Goal: Complete application form: Complete application form

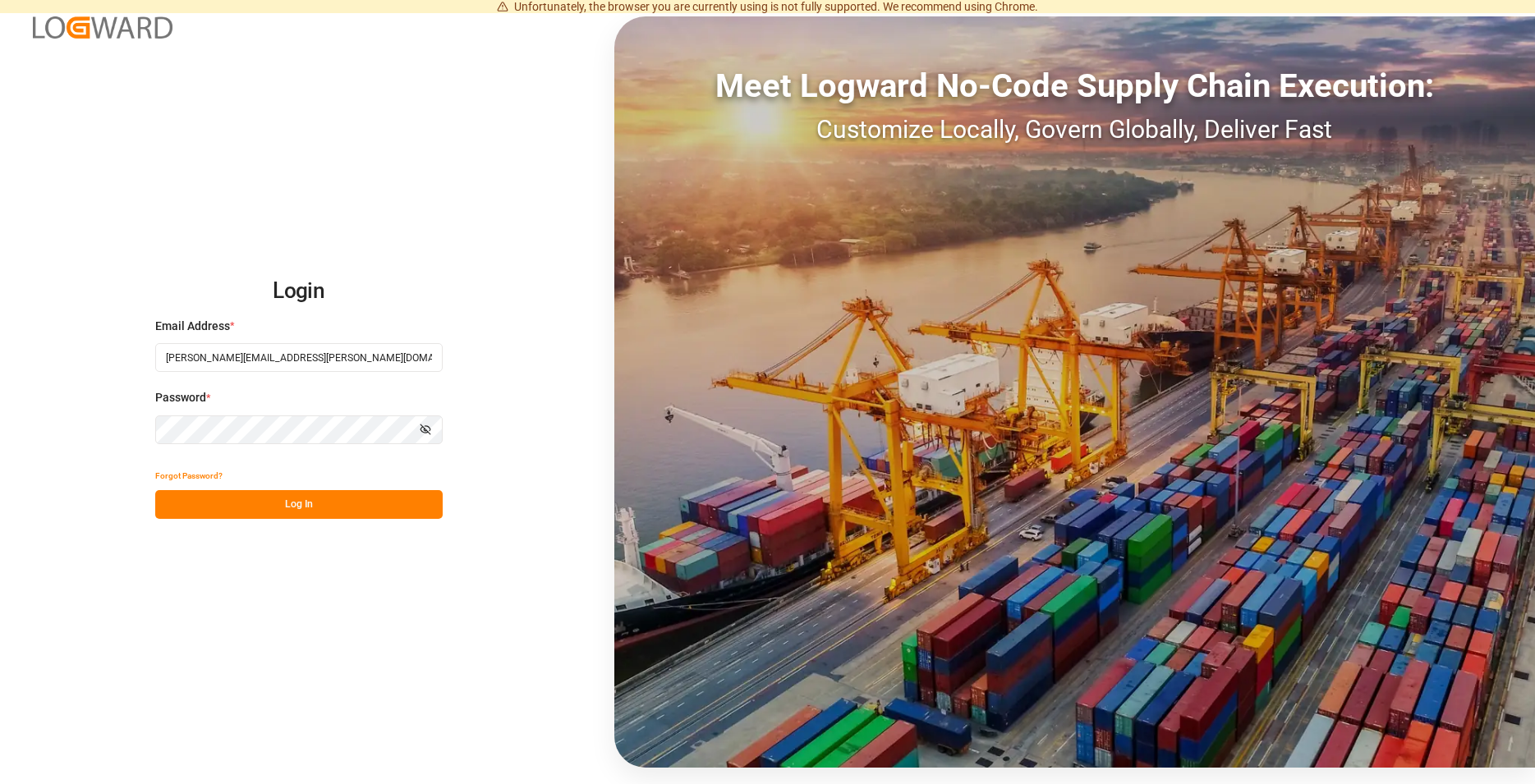
click at [411, 503] on button "Log In" at bounding box center [300, 504] width 288 height 29
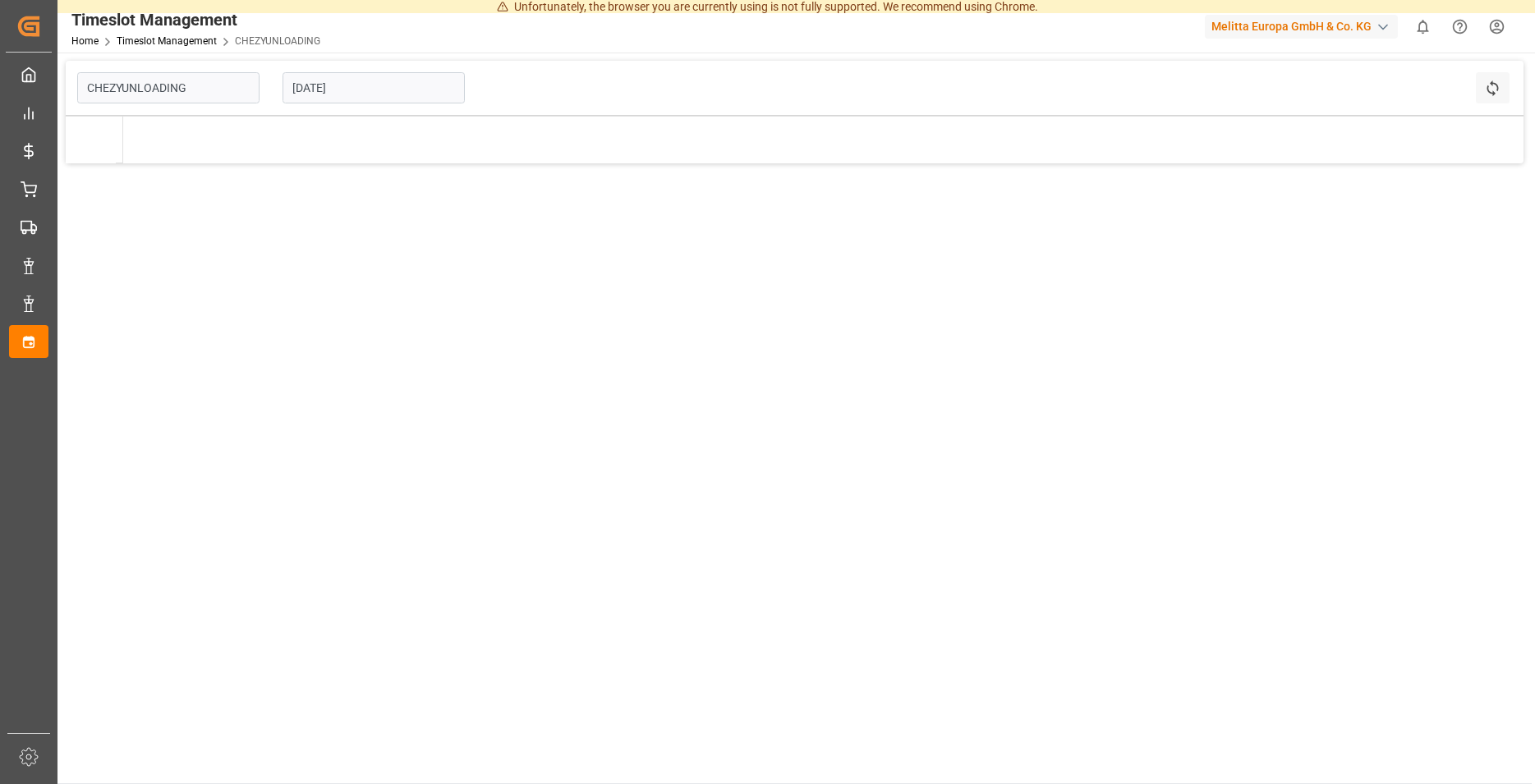
type input "Chezy Unloading"
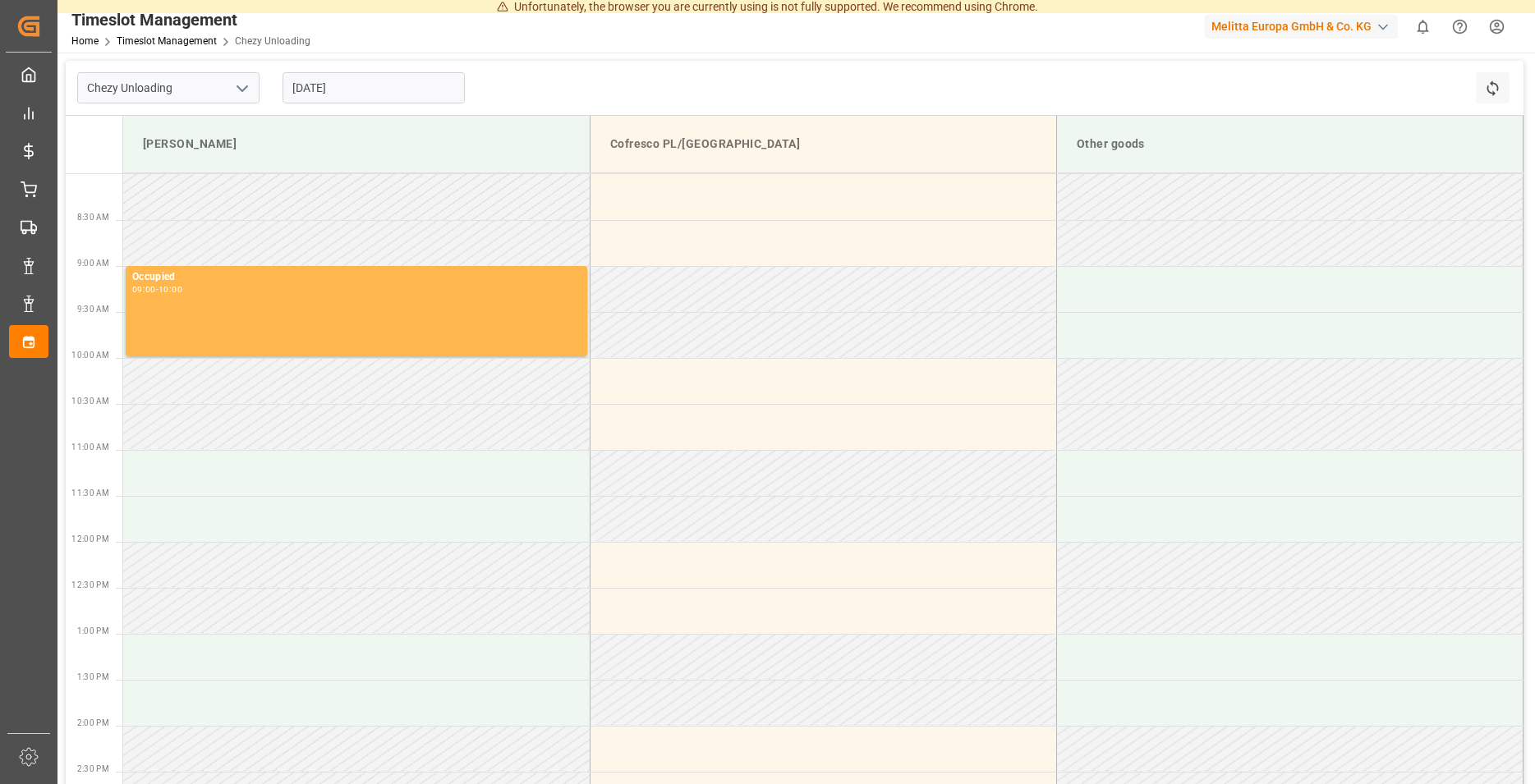
drag, startPoint x: 429, startPoint y: 101, endPoint x: 428, endPoint y: 92, distance: 9.1
click at [428, 96] on input "[DATE]" at bounding box center [373, 88] width 182 height 32
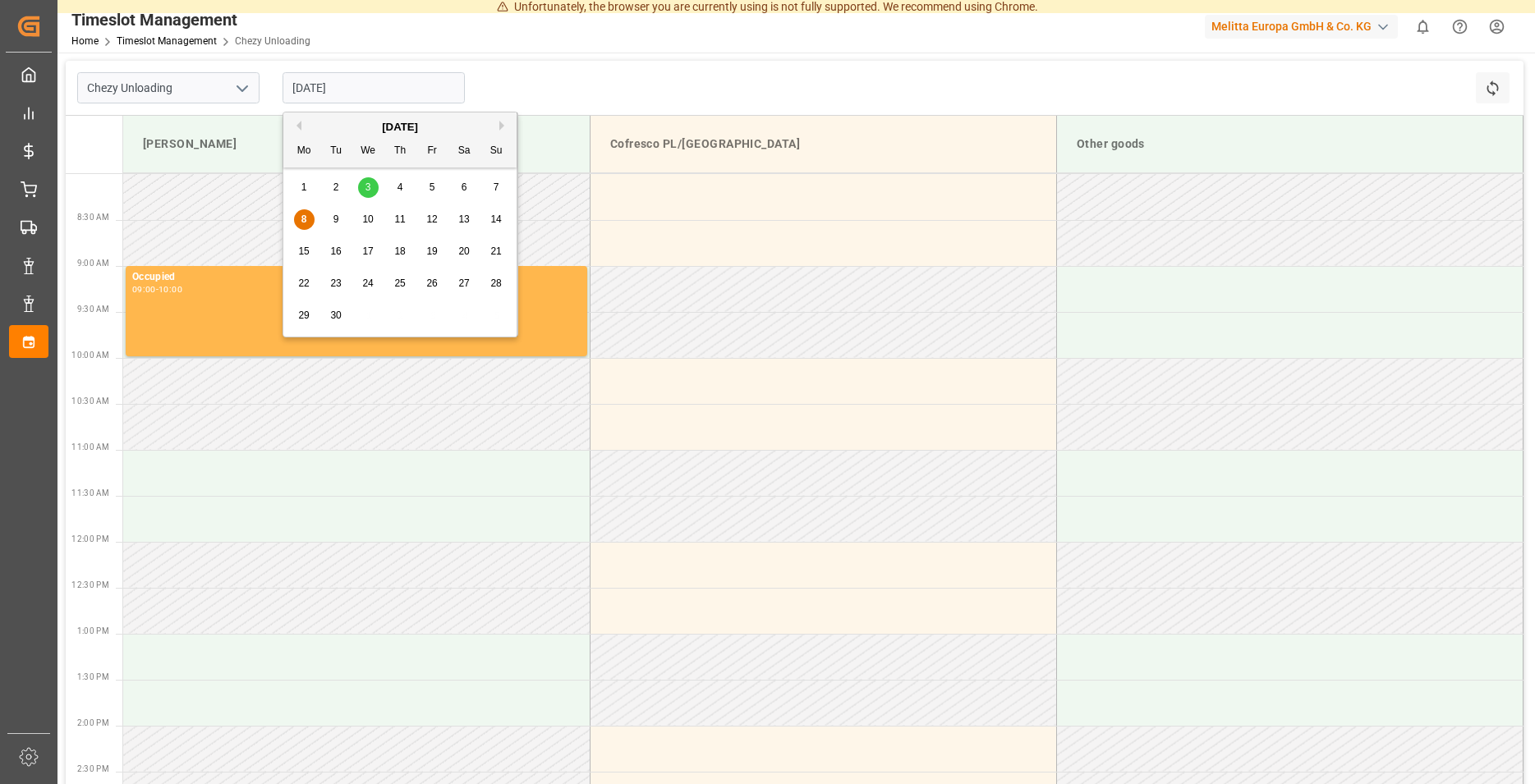
click at [430, 85] on input "[DATE]" at bounding box center [373, 88] width 182 height 32
click at [372, 215] on div "10" at bounding box center [368, 220] width 21 height 20
type input "[DATE]"
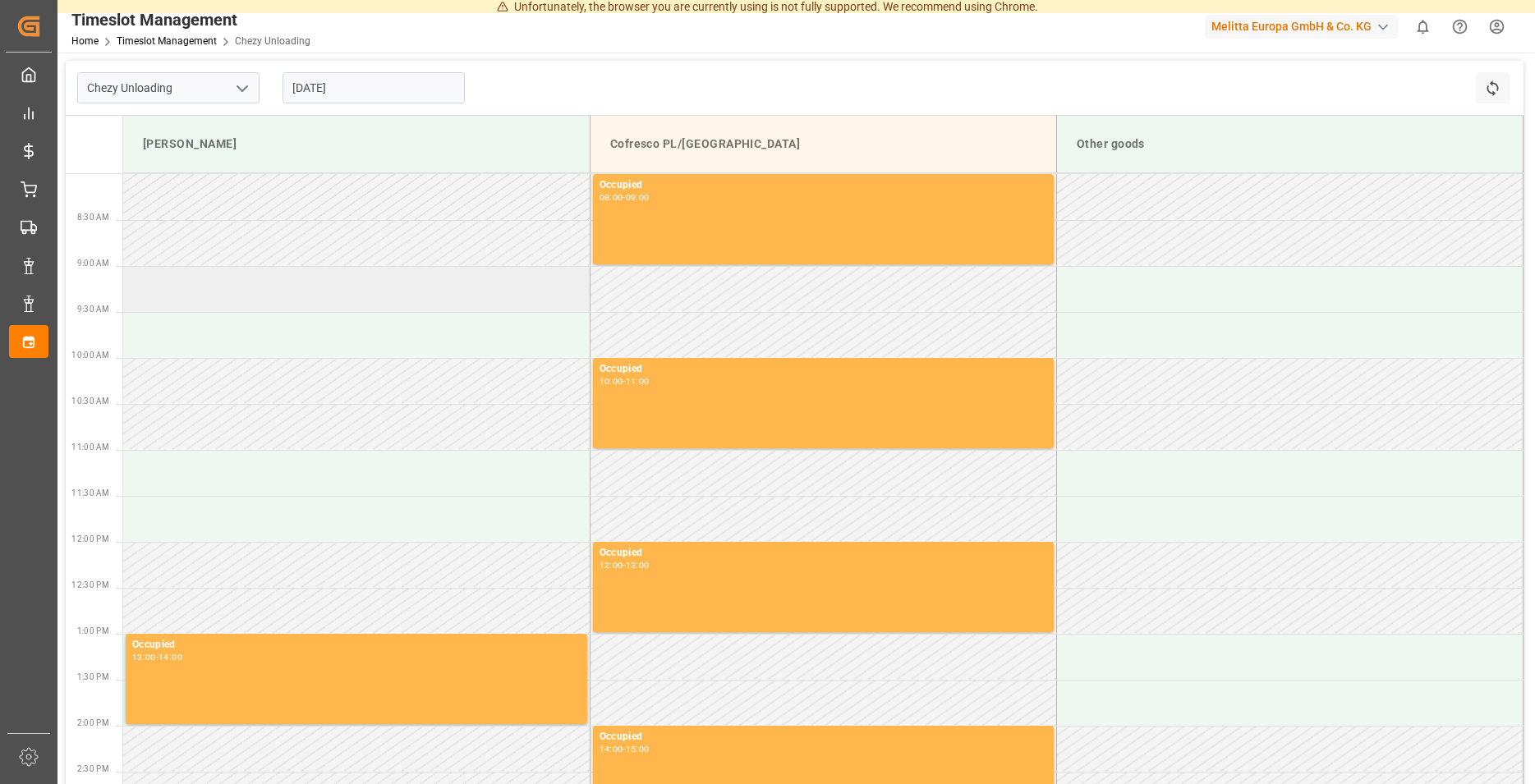
click at [251, 298] on td at bounding box center [357, 289] width 467 height 46
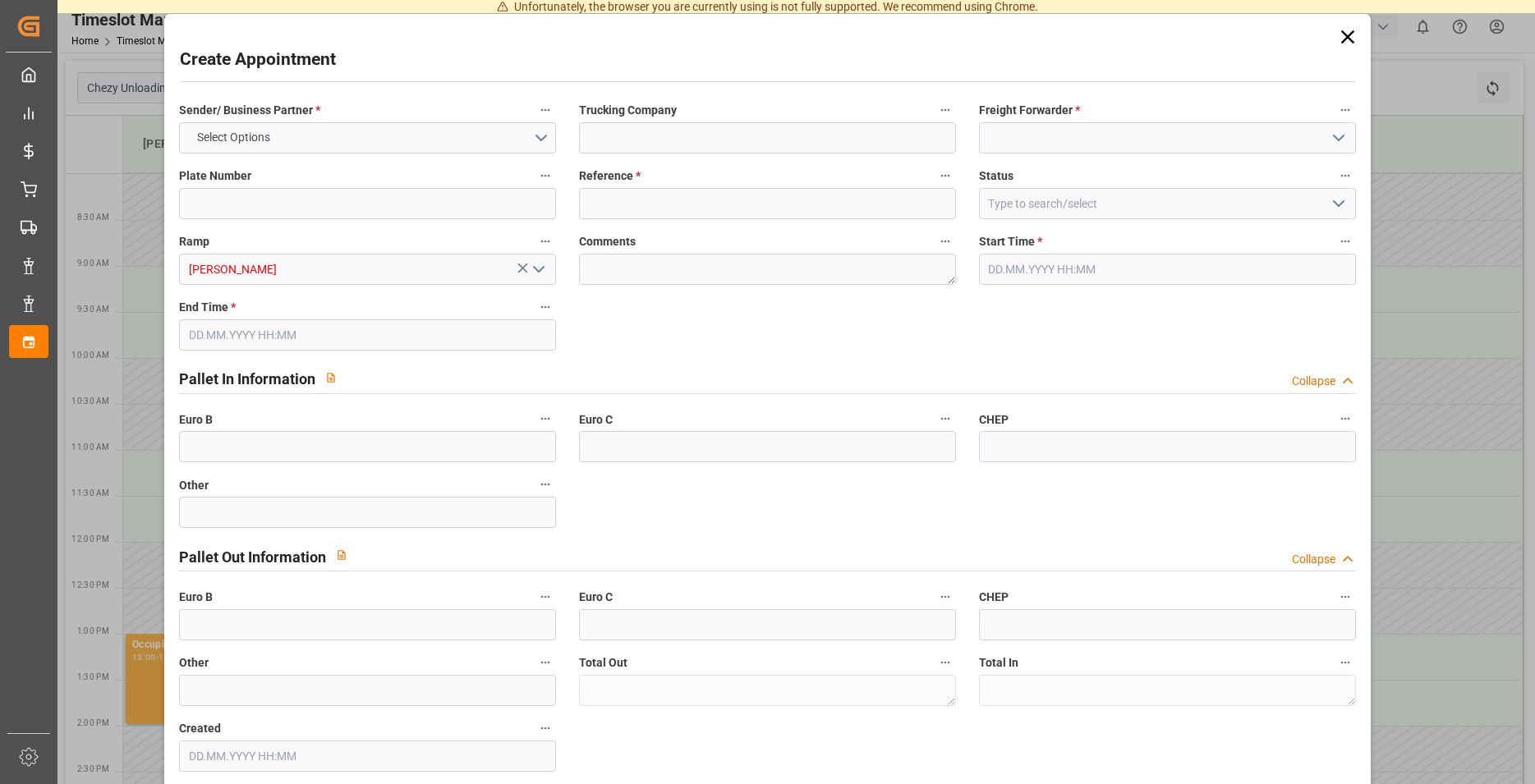
type input "0"
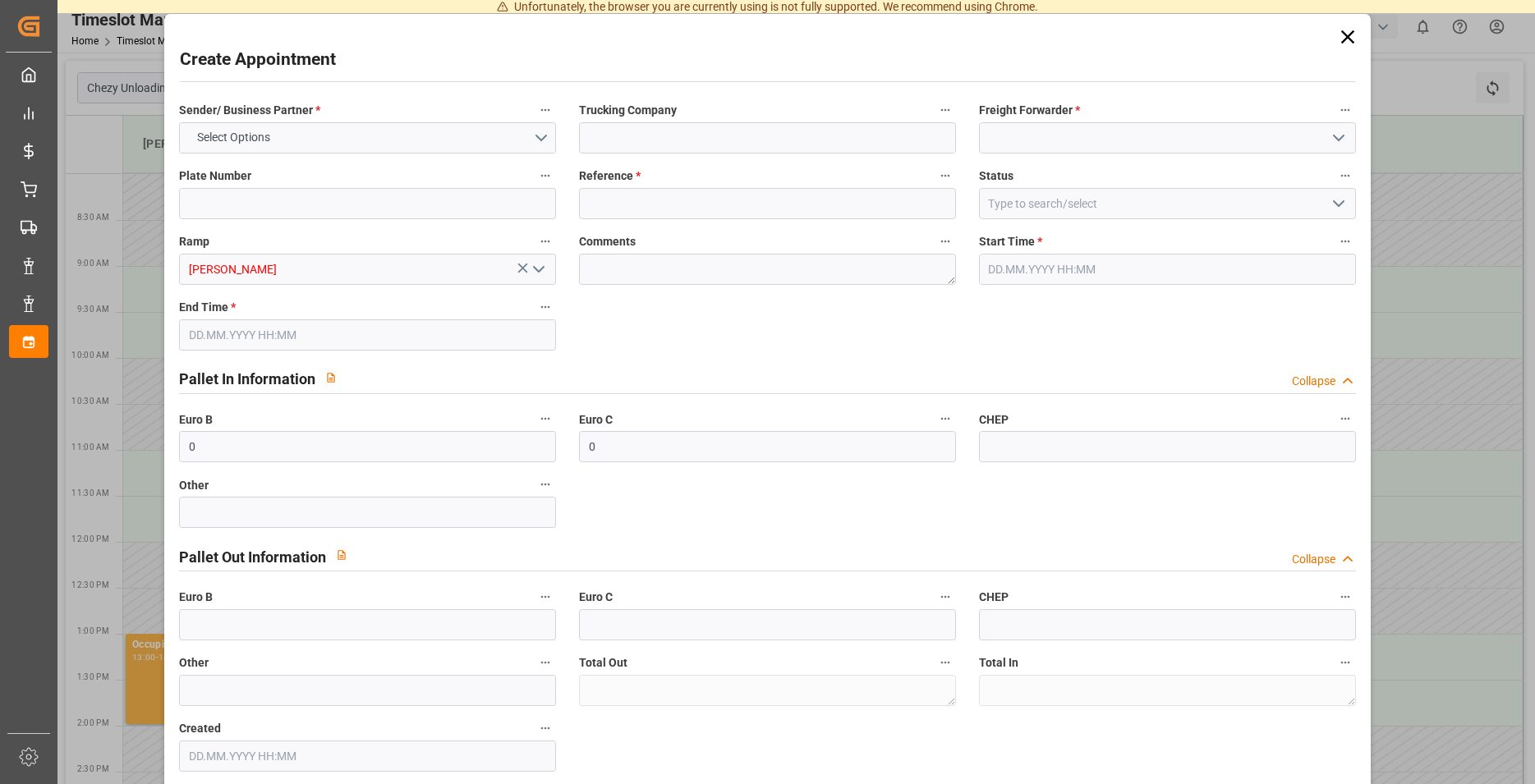
type input "0"
type input "[DATE] 09:00"
type input "[DATE] 10:00"
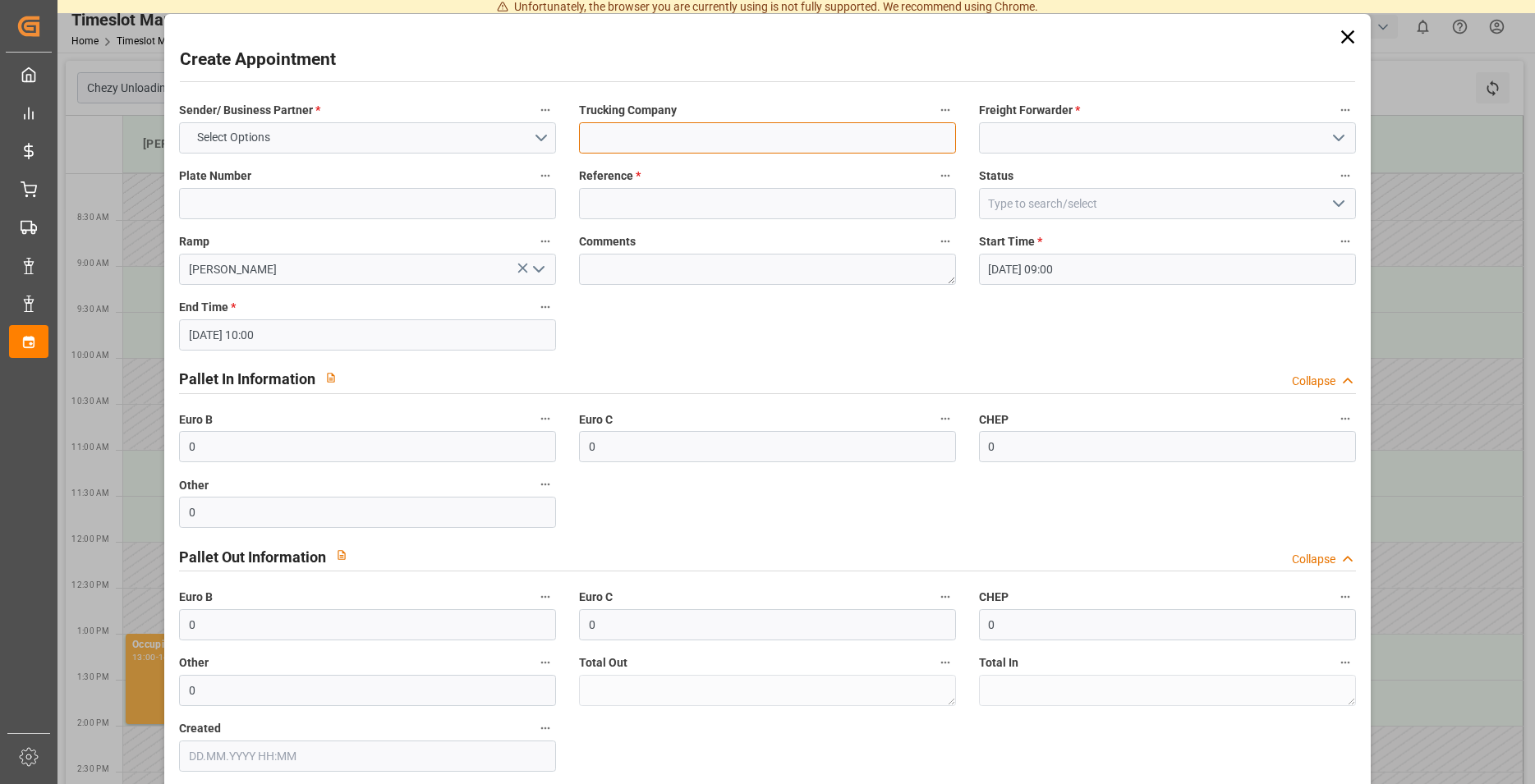
click at [639, 124] on input at bounding box center [768, 138] width 377 height 32
type input "[PERSON_NAME]"
drag, startPoint x: 1036, startPoint y: 119, endPoint x: 1051, endPoint y: 128, distance: 17.5
click at [1042, 123] on div "Freight Forwarder *" at bounding box center [1168, 126] width 400 height 66
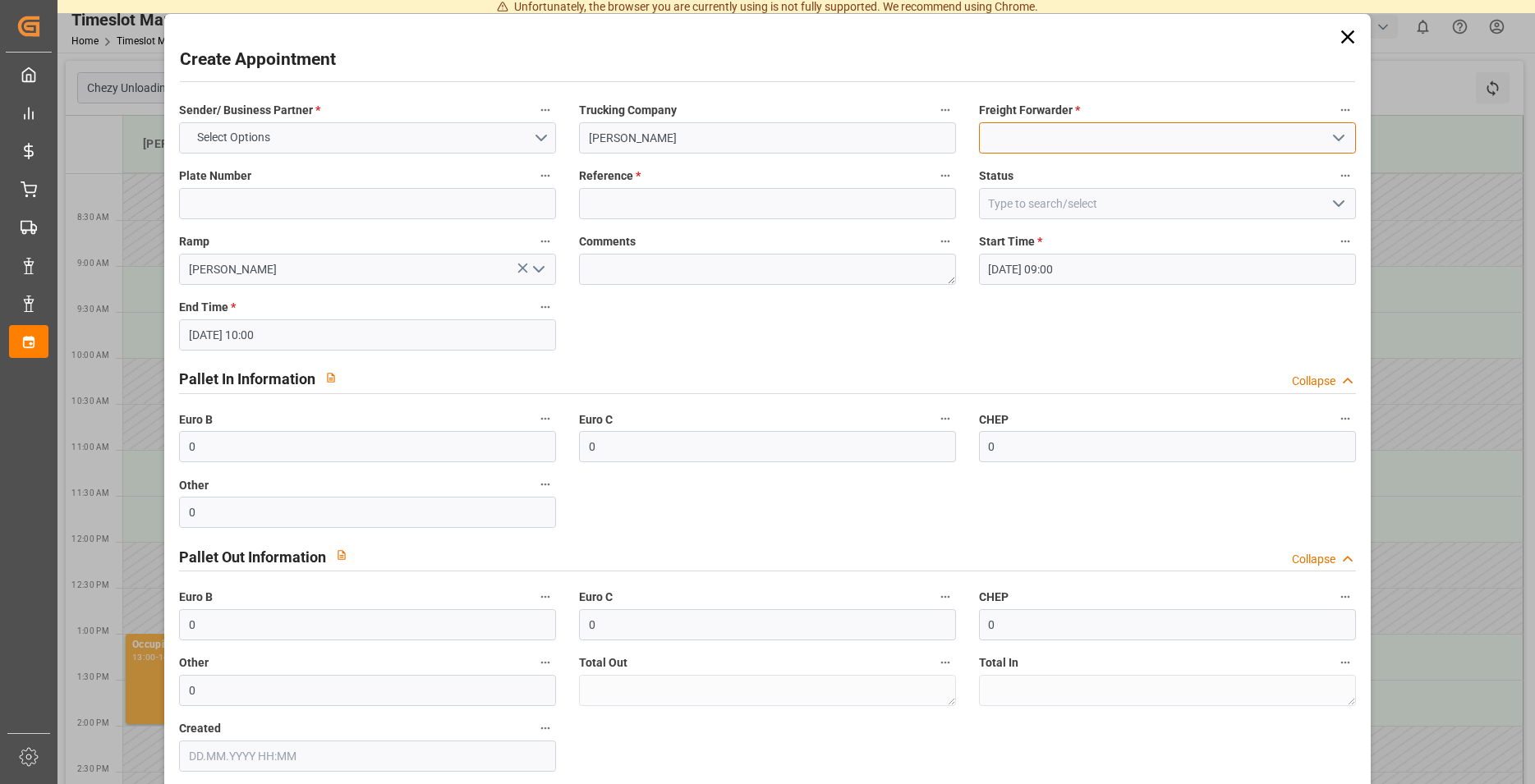
click at [1051, 128] on input at bounding box center [1168, 138] width 377 height 32
click at [1043, 181] on div "Strohbecke" at bounding box center [1168, 174] width 375 height 37
type input "Strohbecke"
click at [1084, 100] on label "Freight Forwarder *" at bounding box center [1168, 110] width 377 height 23
click at [1335, 100] on button "Freight Forwarder *" at bounding box center [1346, 110] width 22 height 22
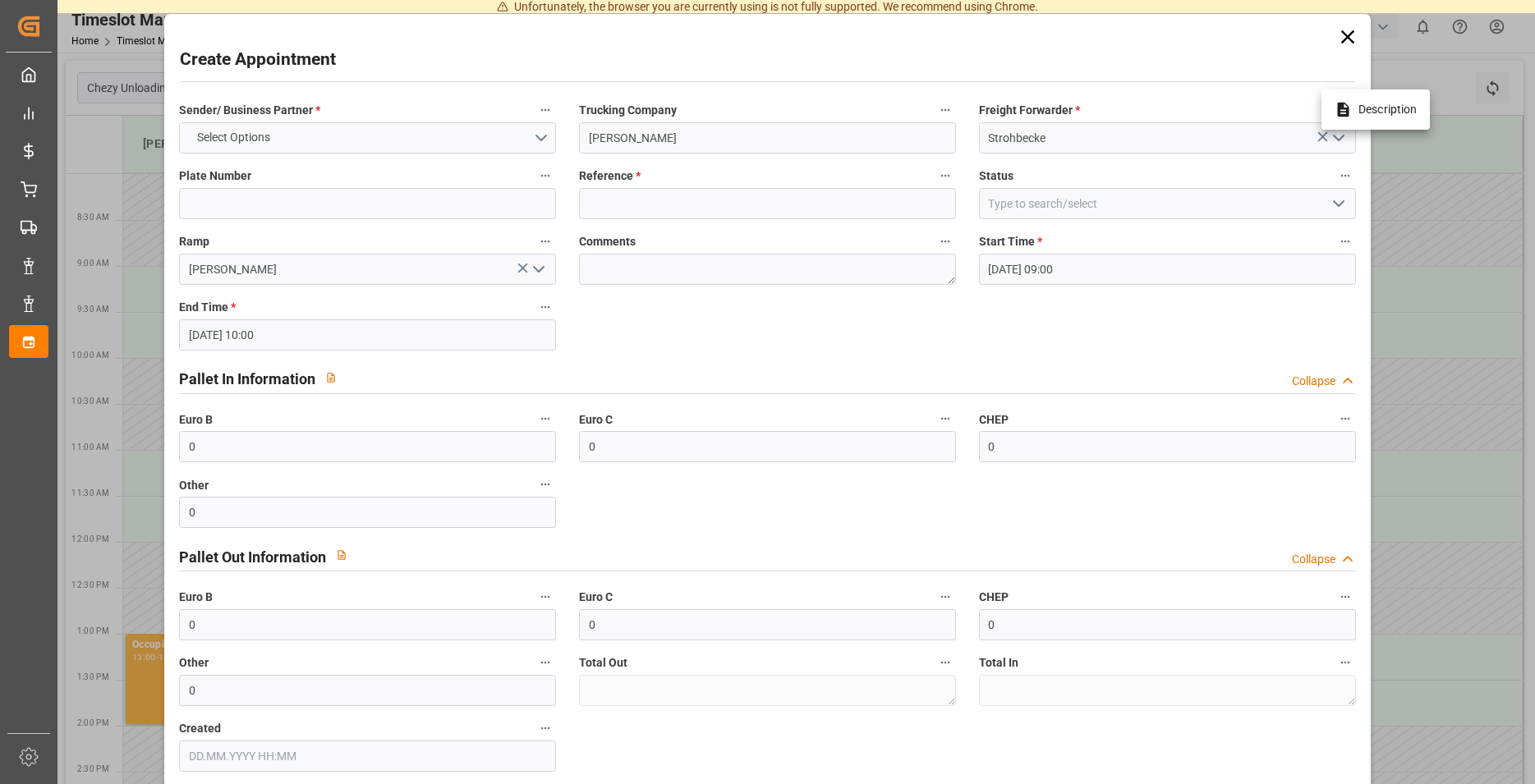
click at [689, 211] on div at bounding box center [768, 392] width 1535 height 784
click at [647, 196] on body "Unfortunately, the browser you are currently using is not fully supported. We r…" at bounding box center [768, 392] width 1535 height 784
click at [647, 196] on input at bounding box center [768, 204] width 377 height 32
type input ","
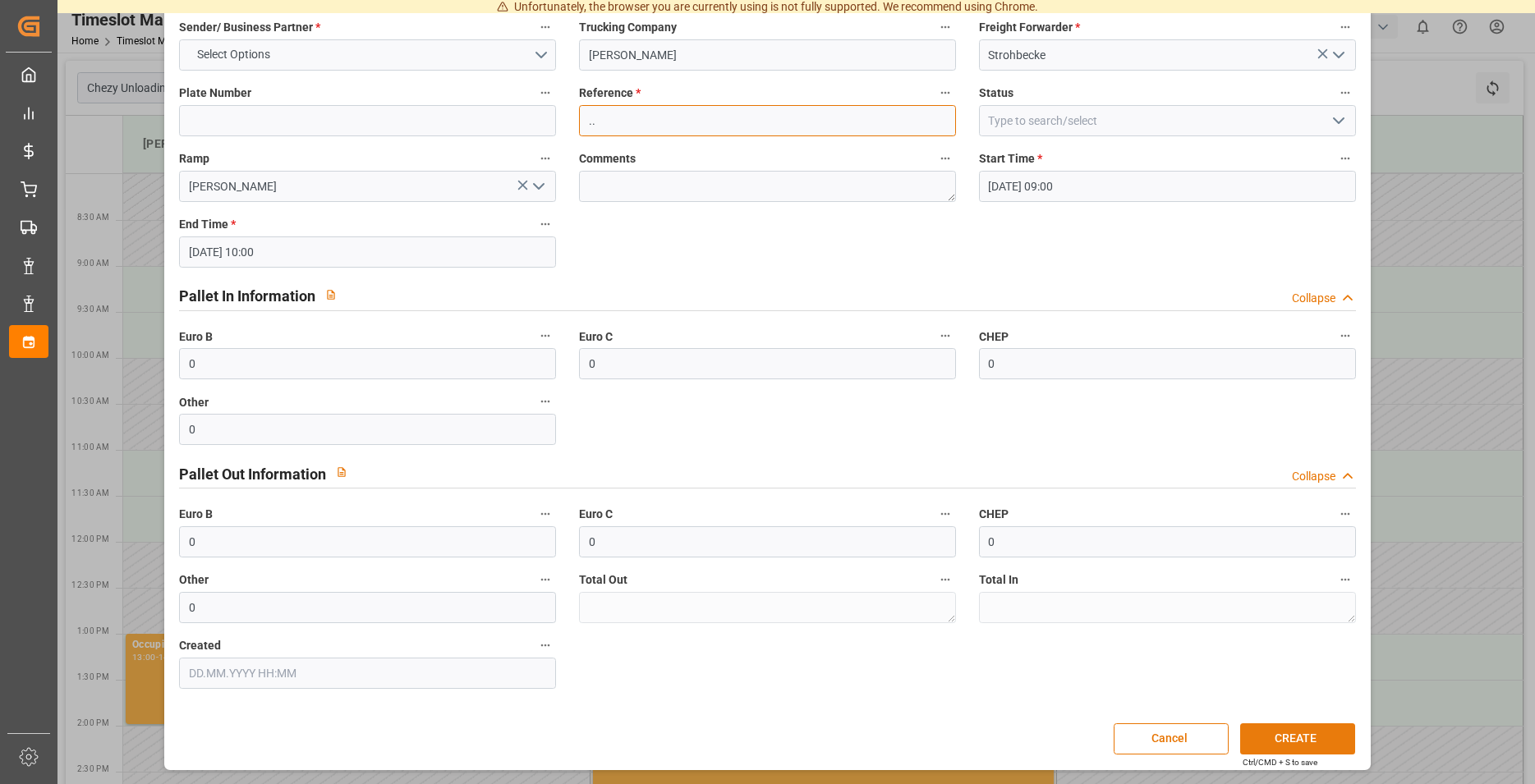
type input ".."
click at [1282, 732] on button "CREATE" at bounding box center [1298, 740] width 115 height 32
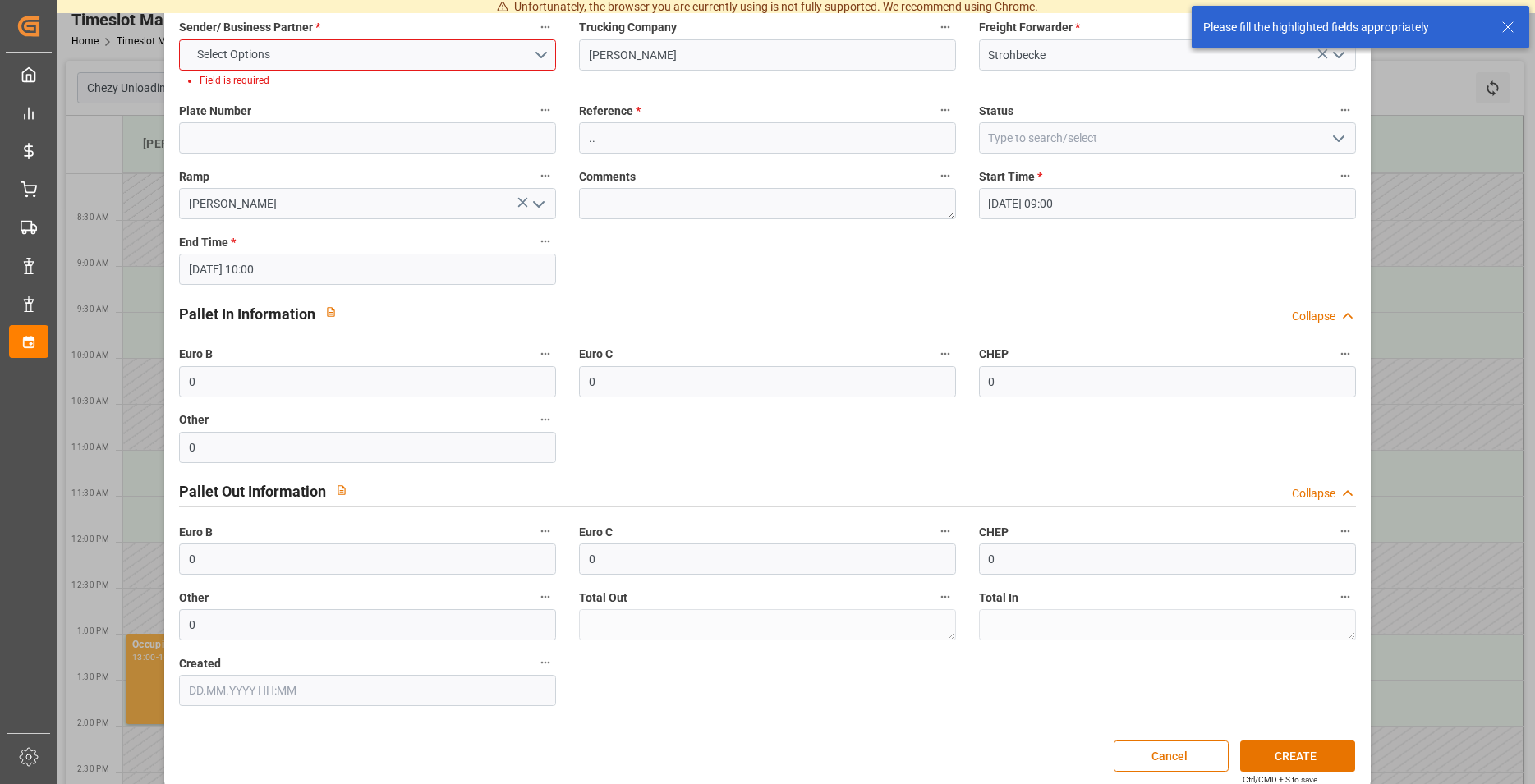
scroll to position [0, 0]
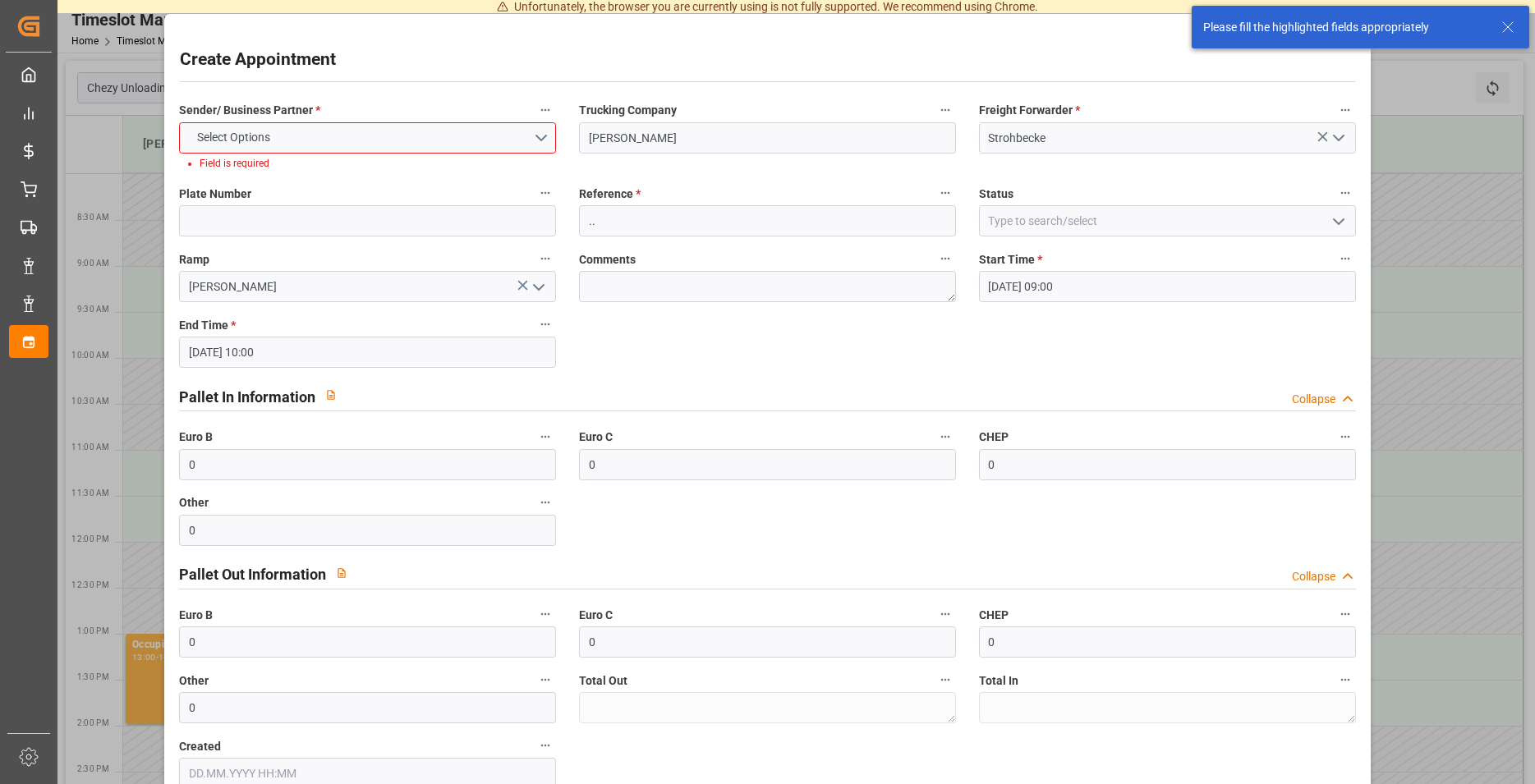
click at [405, 110] on label "Sender/ Business Partner *" at bounding box center [367, 110] width 377 height 23
click at [535, 110] on button "Sender/ Business Partner *" at bounding box center [546, 110] width 22 height 22
click at [349, 128] on div at bounding box center [768, 392] width 1535 height 784
click at [279, 126] on button "Select Options" at bounding box center [367, 138] width 377 height 32
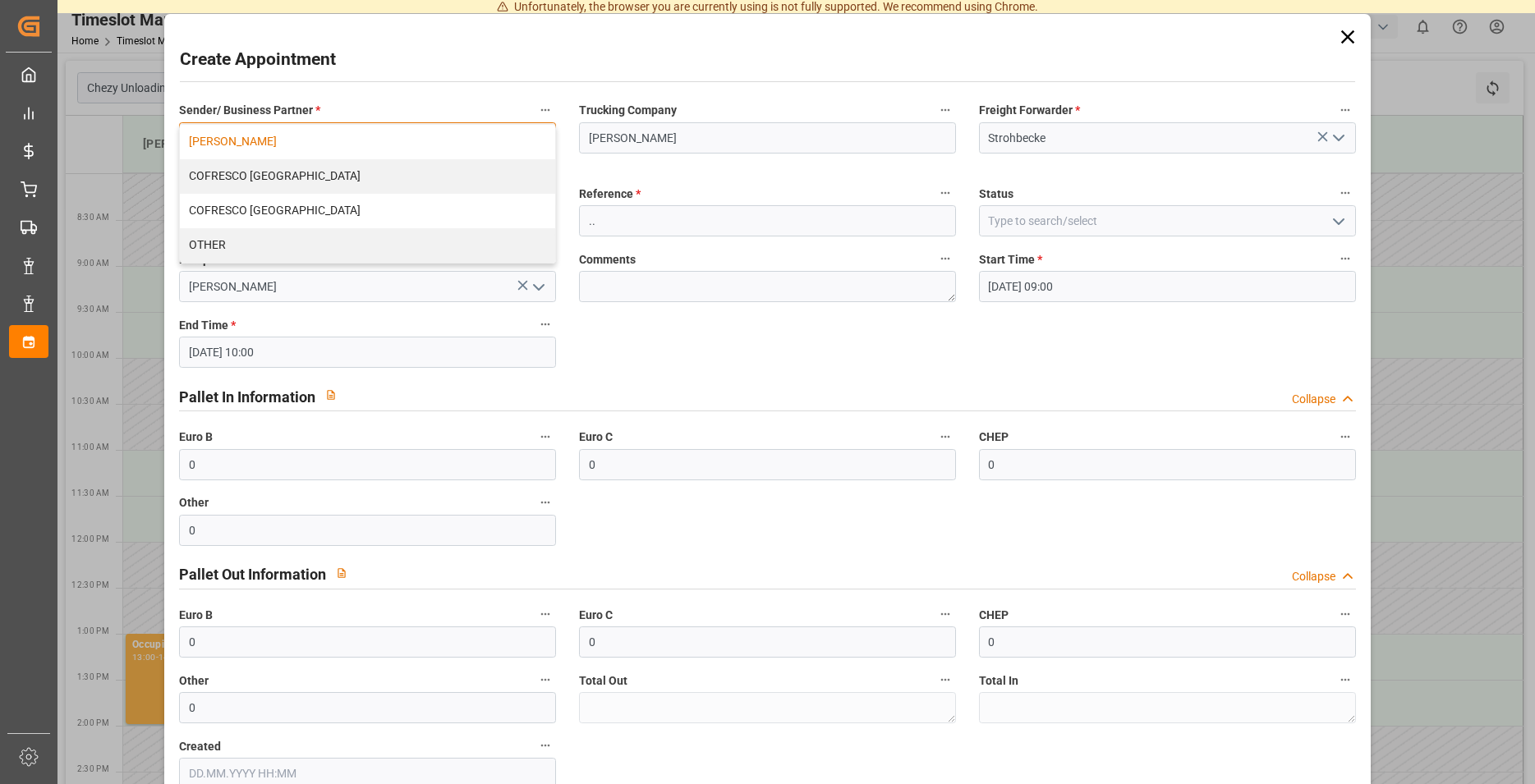
click at [325, 149] on div "[PERSON_NAME]" at bounding box center [367, 142] width 375 height 34
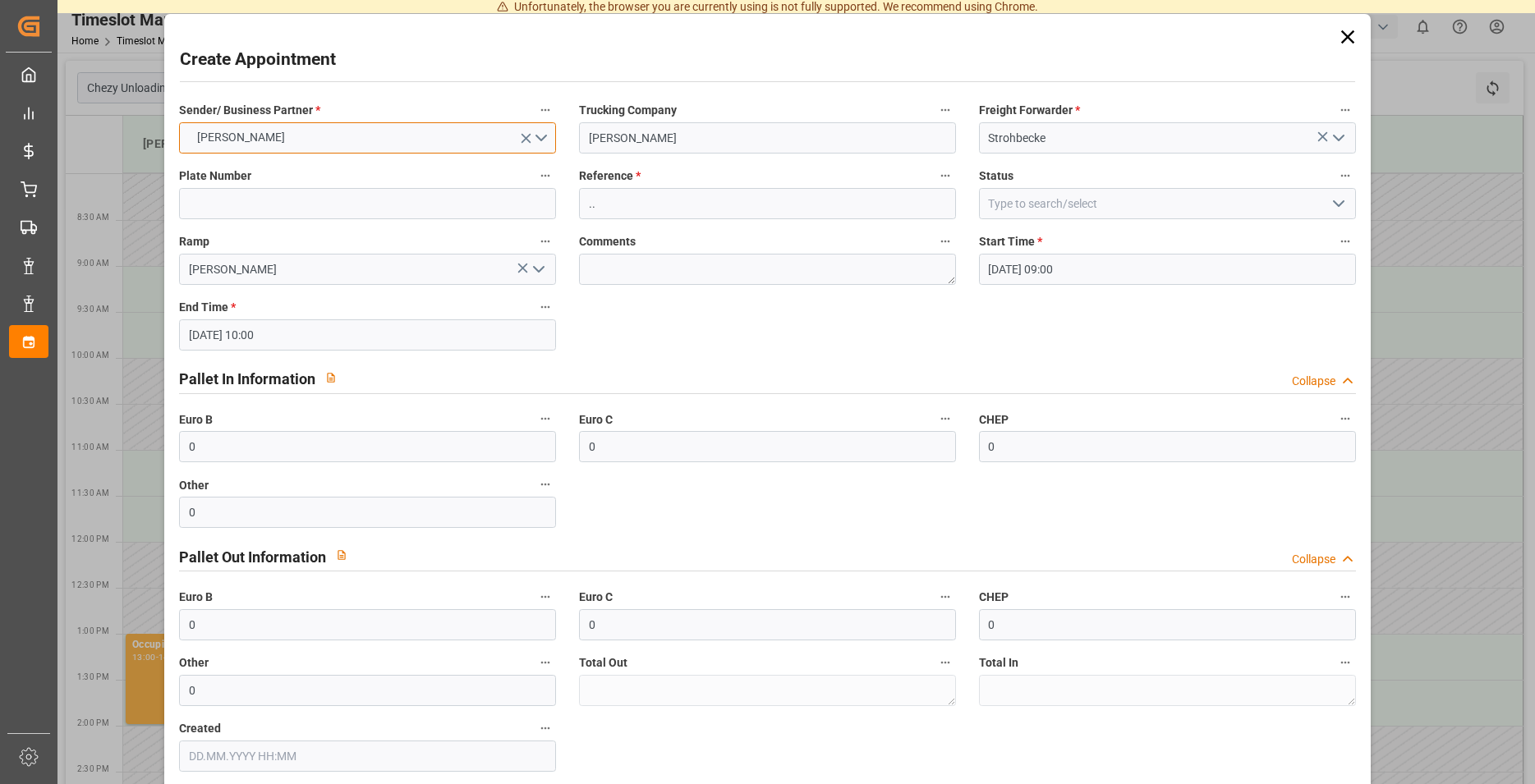
scroll to position [83, 0]
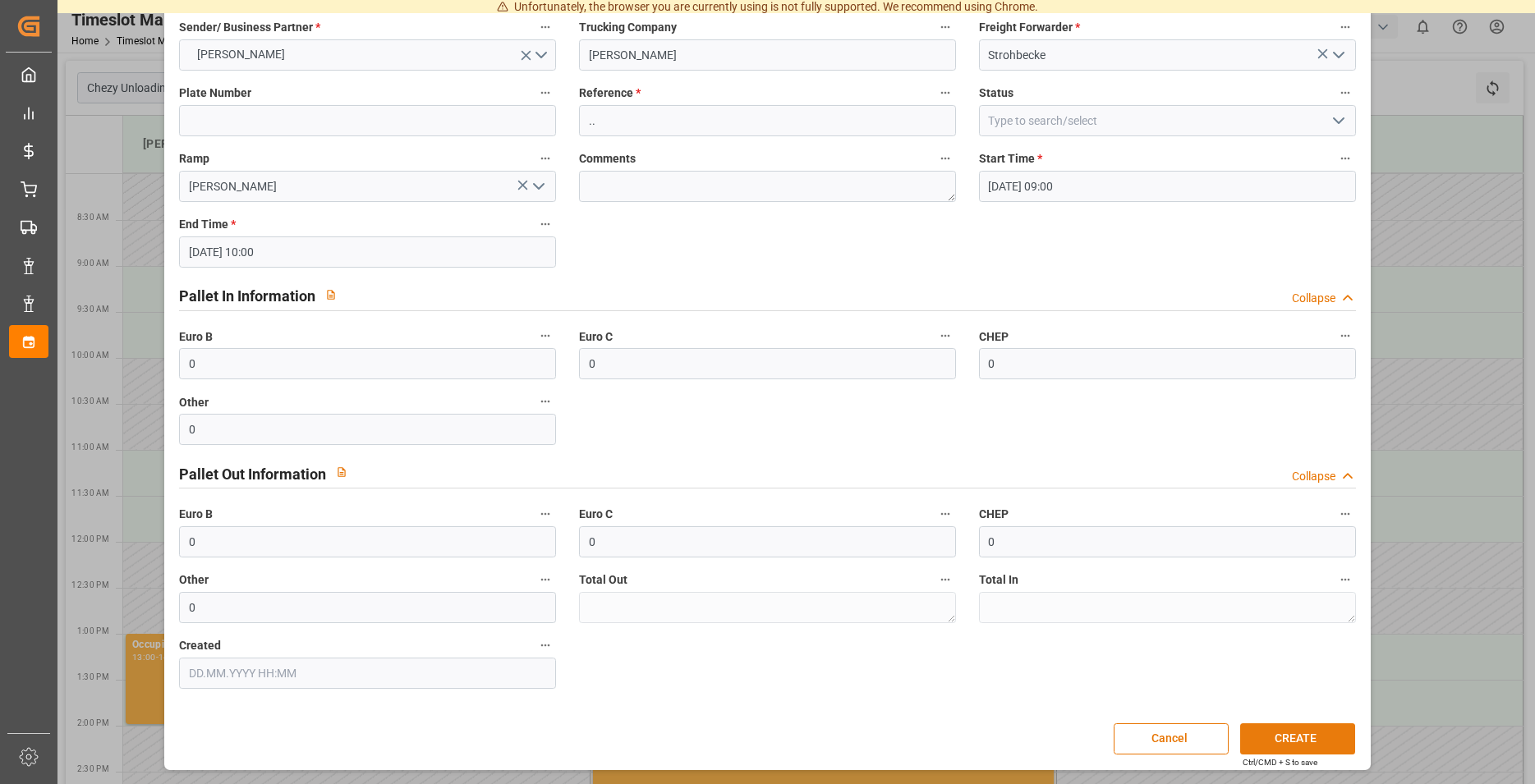
click at [1307, 742] on button "CREATE" at bounding box center [1298, 740] width 115 height 32
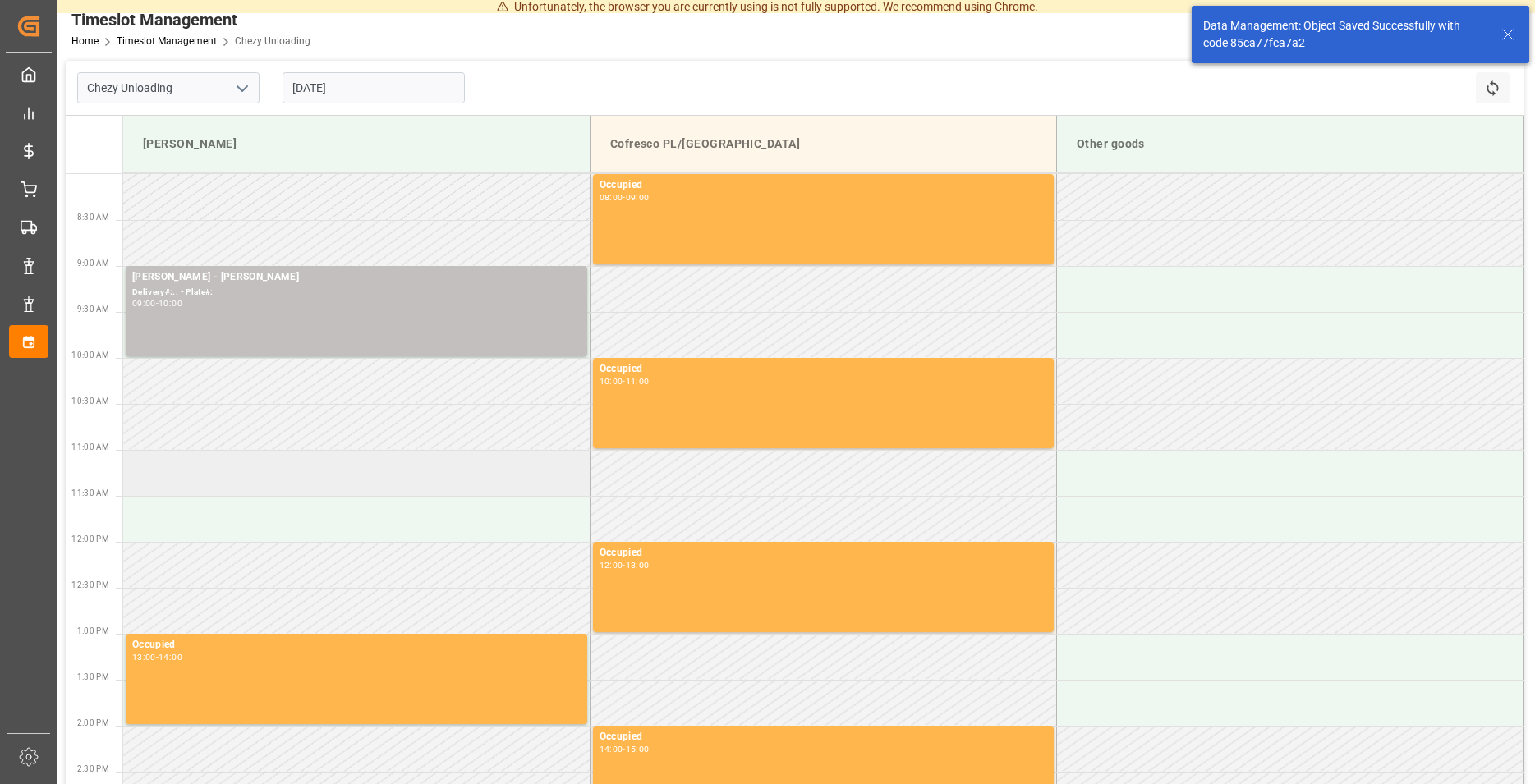
click at [322, 465] on td at bounding box center [357, 473] width 467 height 46
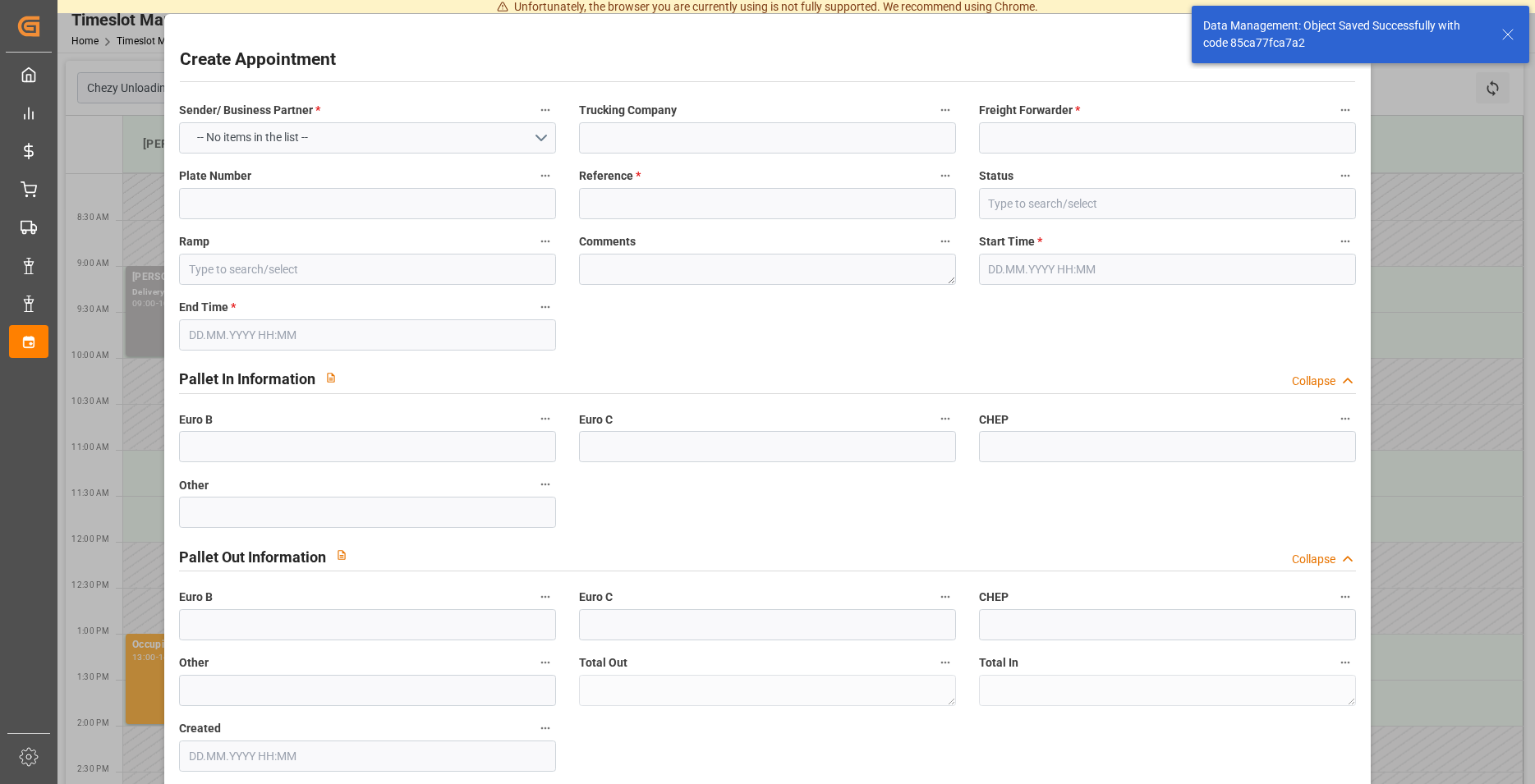
type input "[PERSON_NAME]"
type input "0"
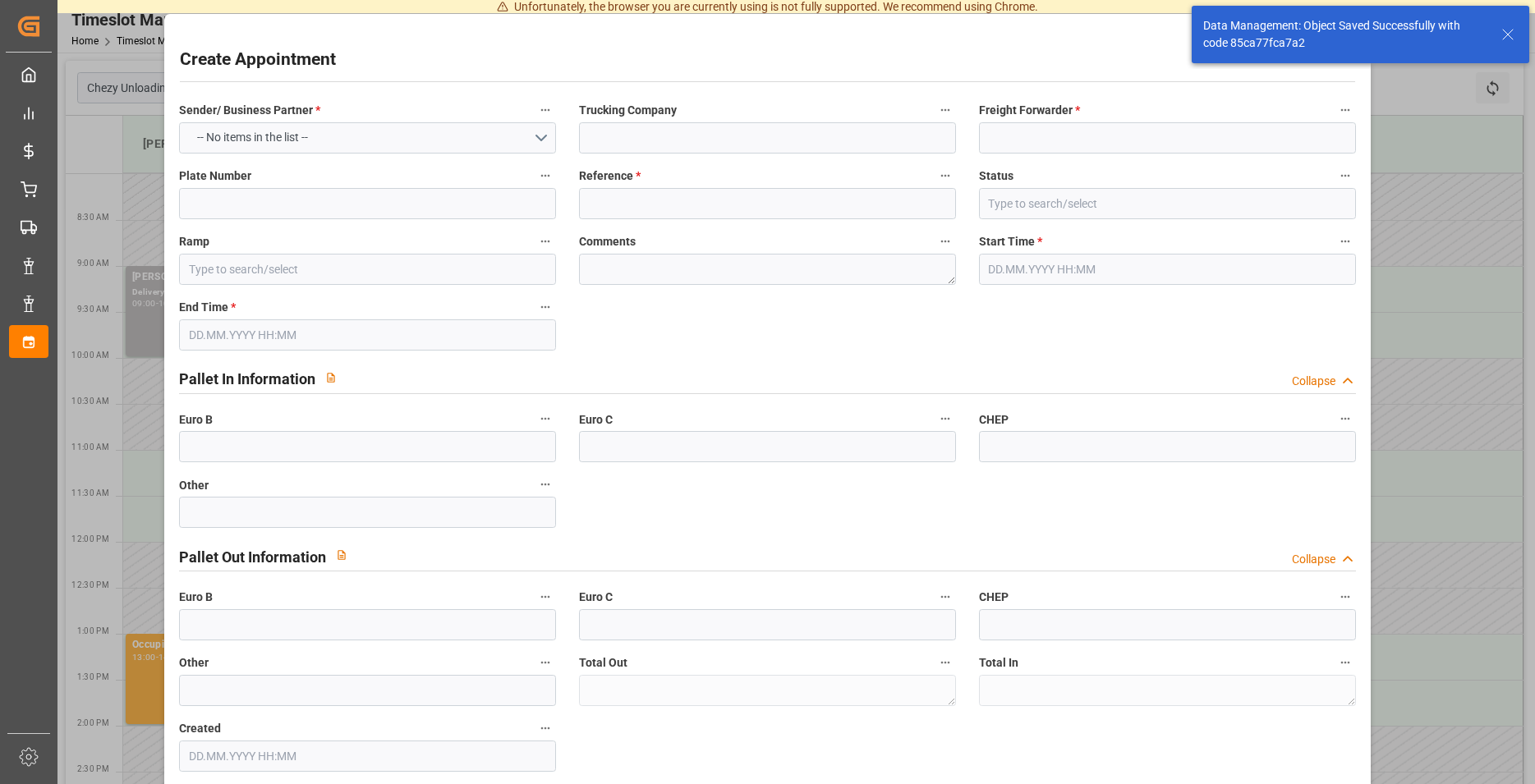
type input "0"
type input "[DATE] 11:00"
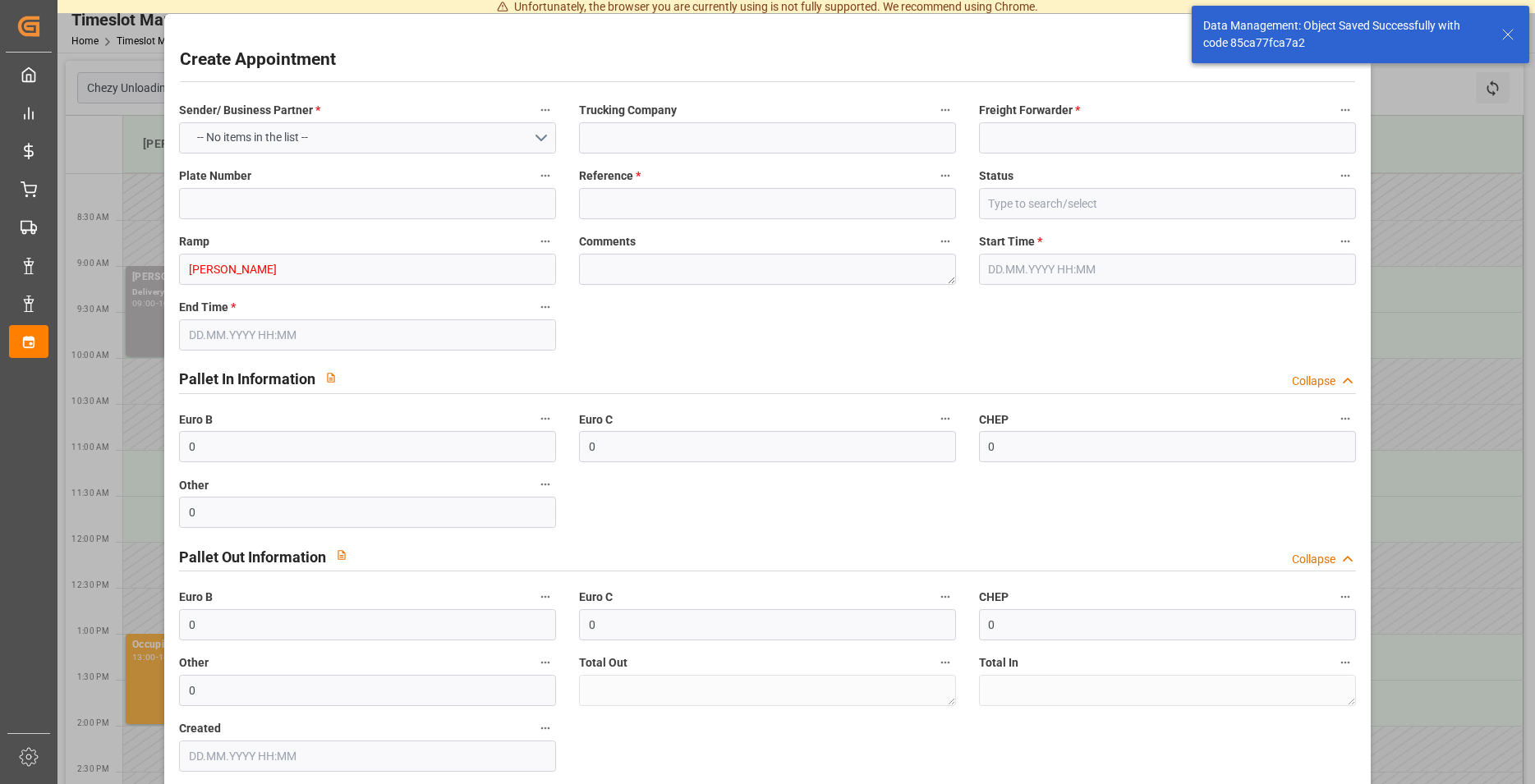
type input "[DATE] 12:00"
click at [696, 139] on input at bounding box center [768, 138] width 377 height 32
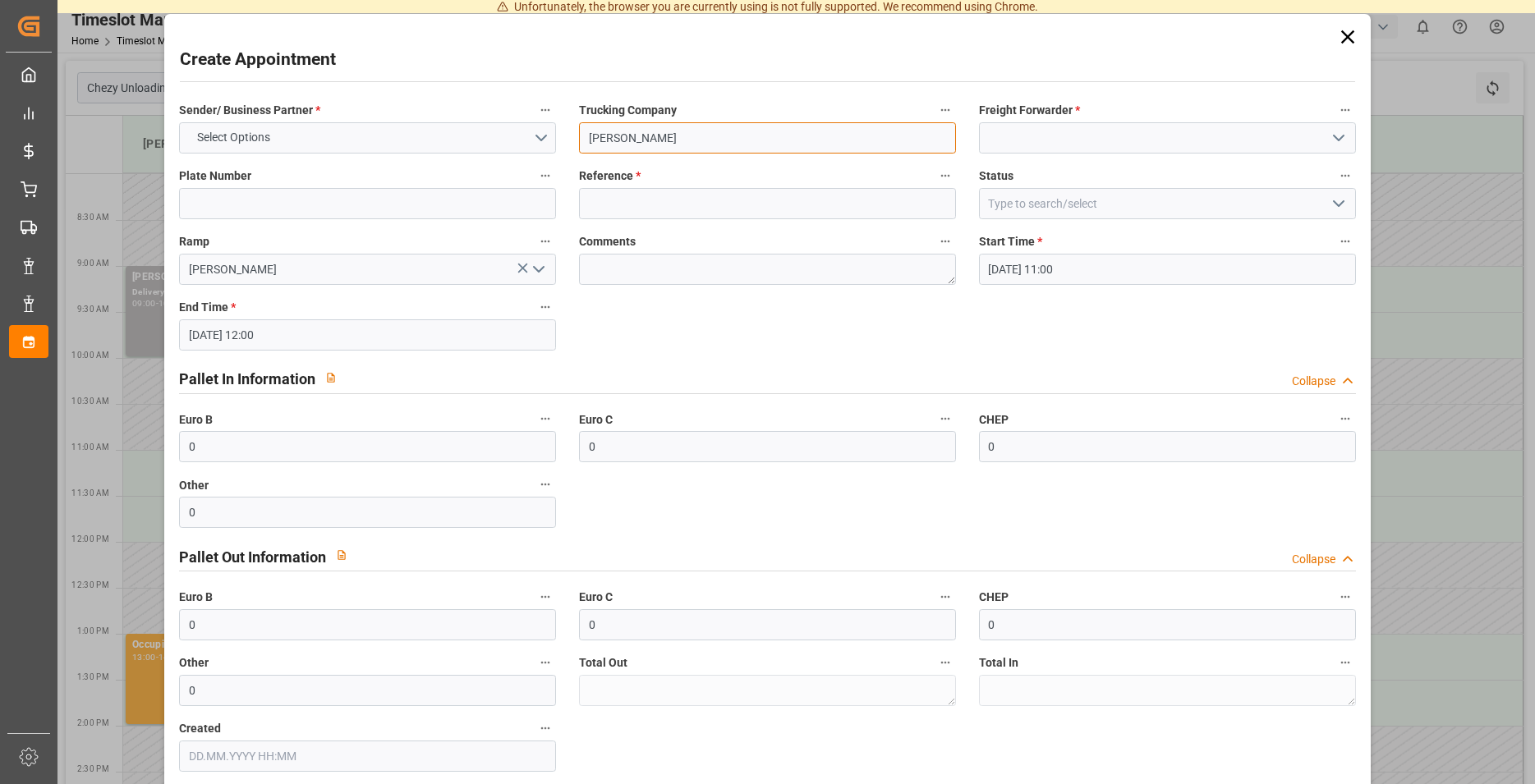
type input "[PERSON_NAME]"
drag, startPoint x: 1126, startPoint y: 111, endPoint x: 1144, endPoint y: 125, distance: 22.8
click at [1130, 115] on label "Freight Forwarder *" at bounding box center [1168, 110] width 377 height 23
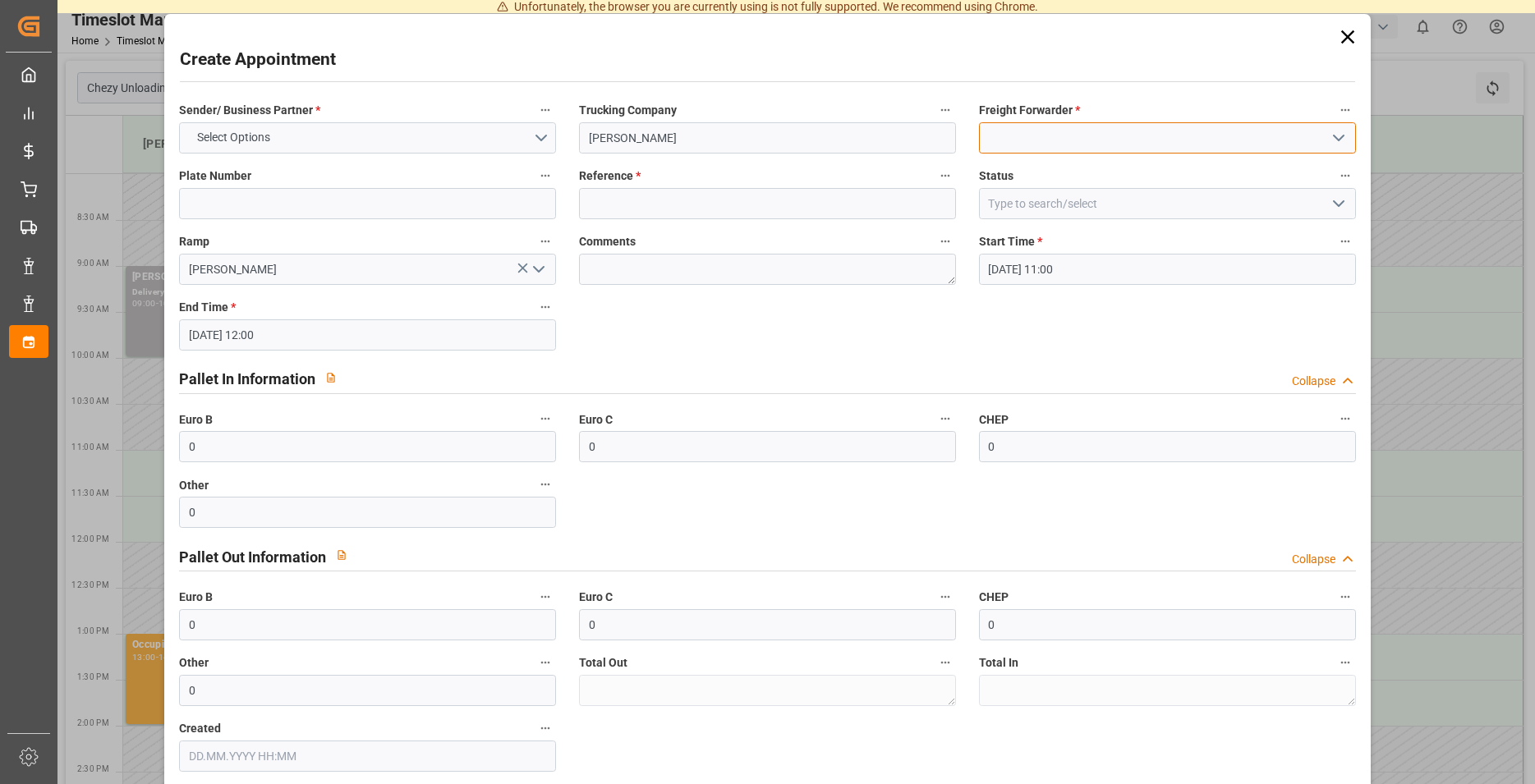
click at [1148, 130] on input at bounding box center [1168, 138] width 377 height 32
click at [1030, 167] on div "Strohbecke" at bounding box center [1168, 174] width 375 height 37
type input "Strohbecke"
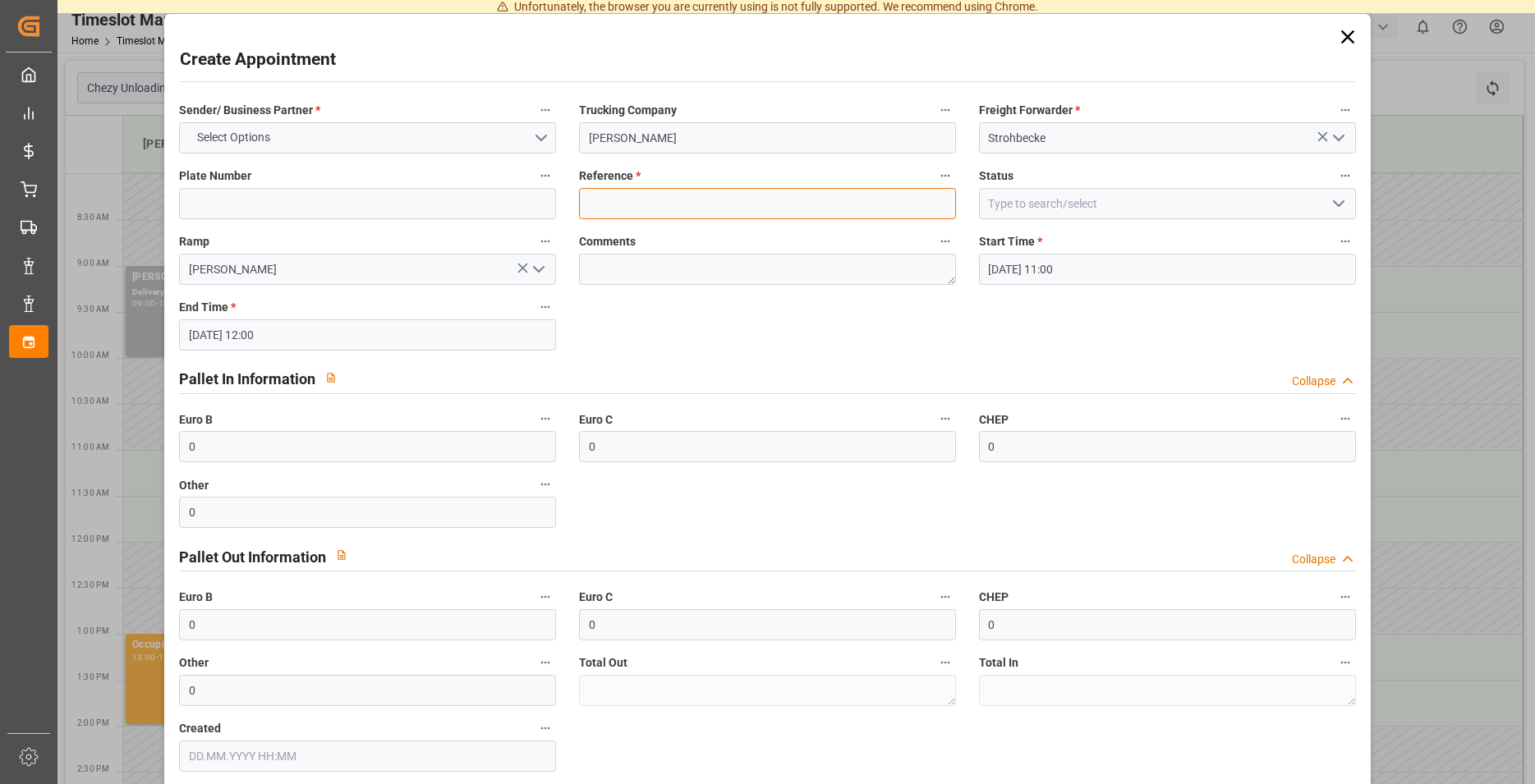
click at [765, 190] on input at bounding box center [768, 204] width 377 height 32
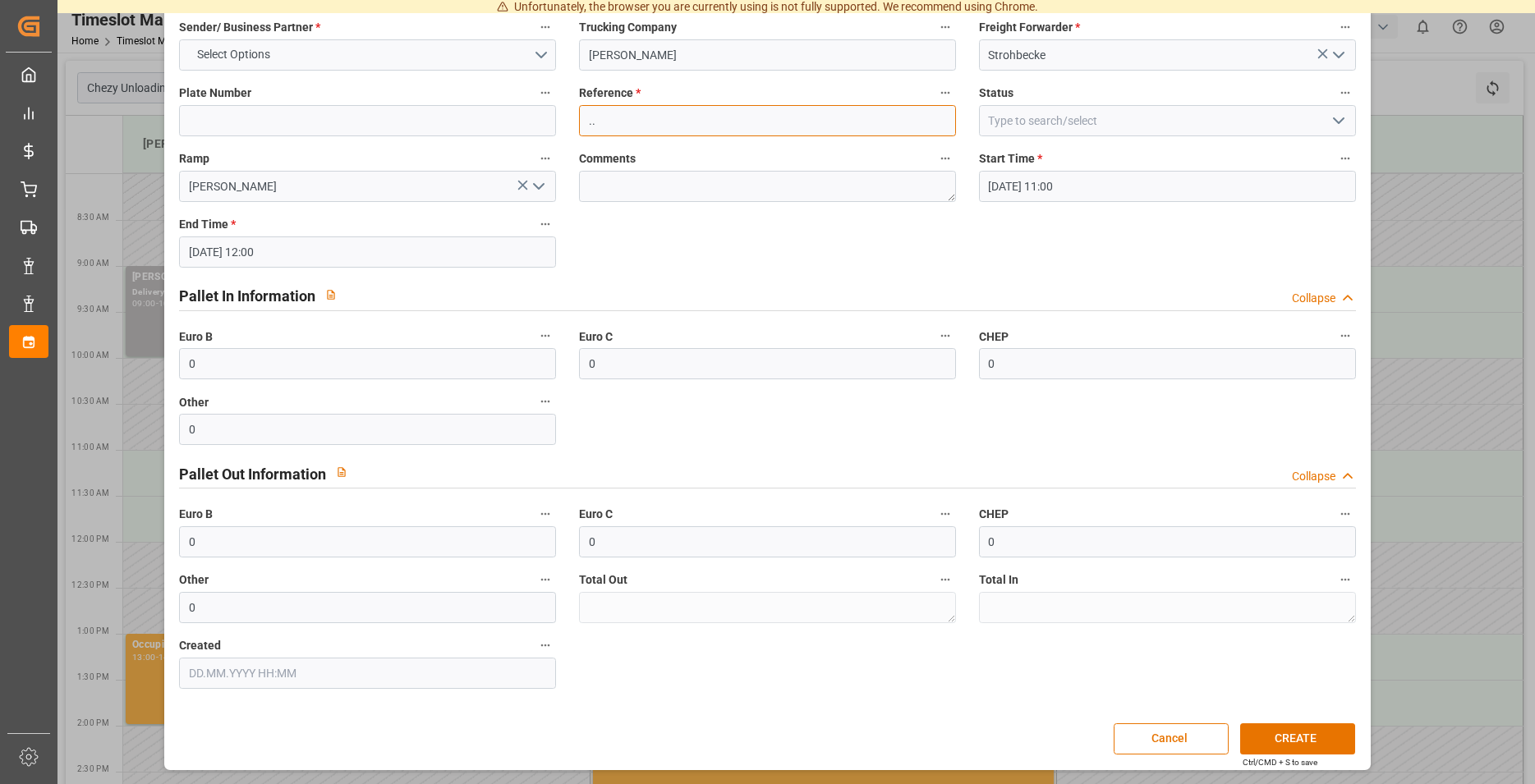
scroll to position [0, 0]
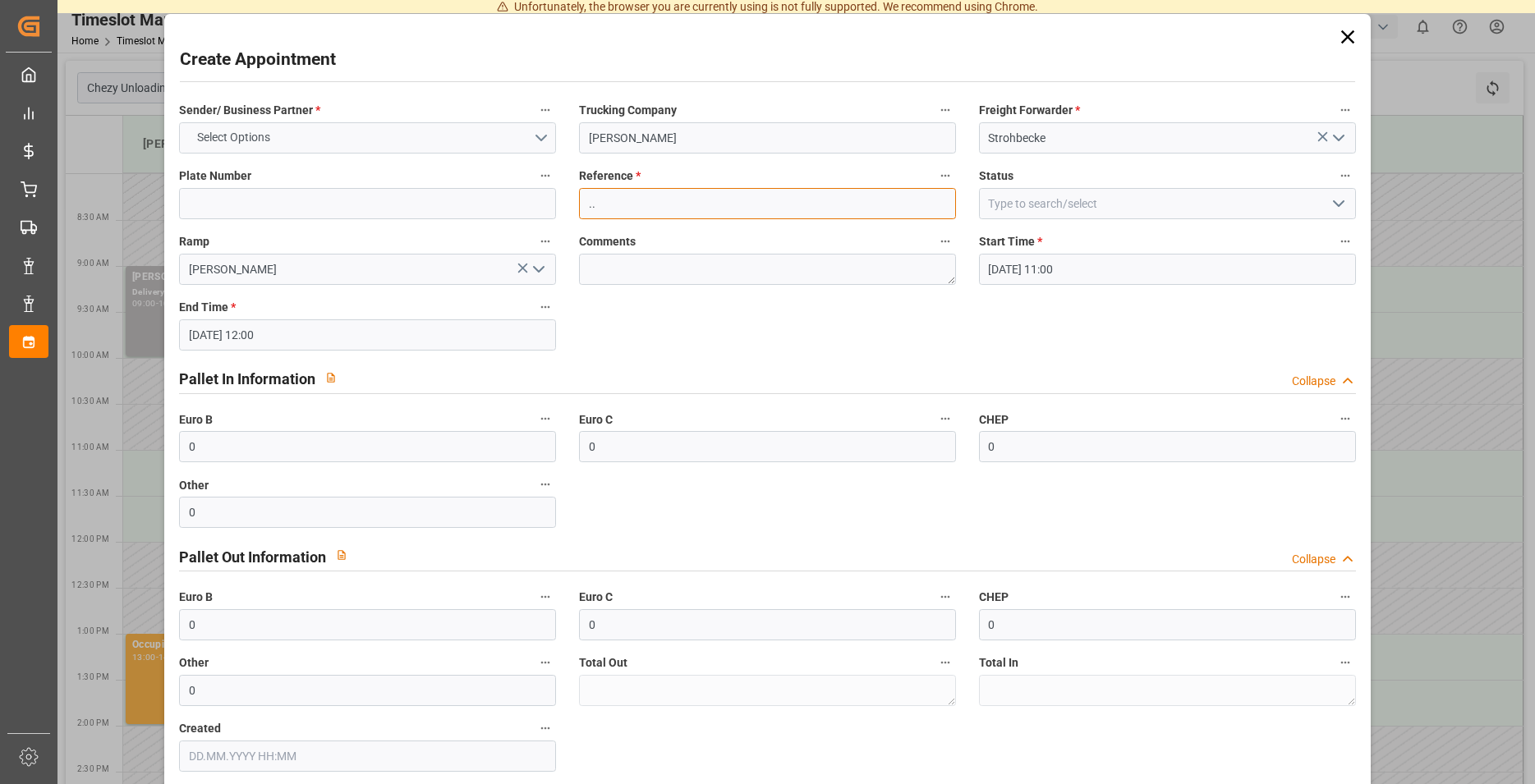
type input ".."
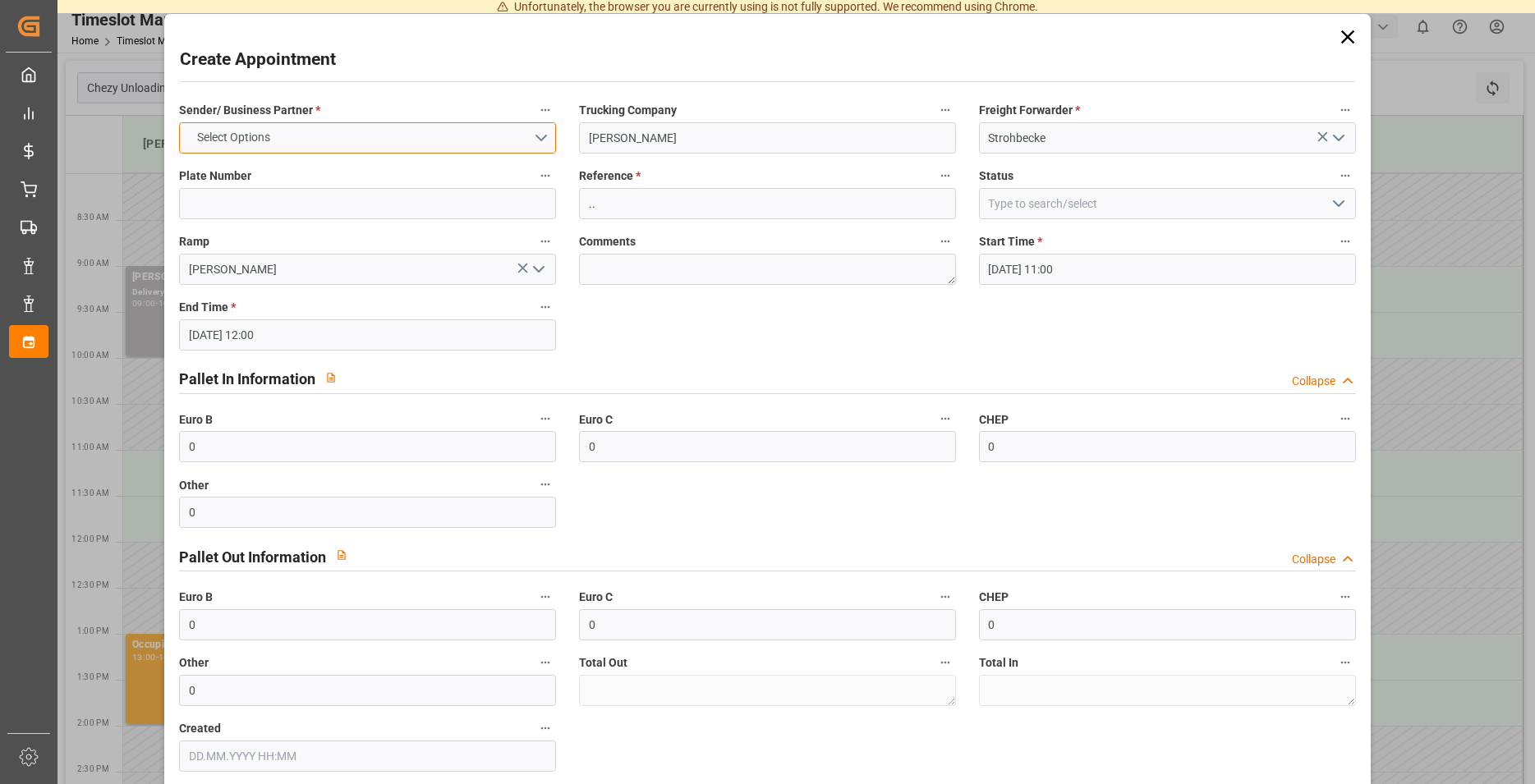
click at [315, 151] on button "Select Options" at bounding box center [367, 138] width 377 height 32
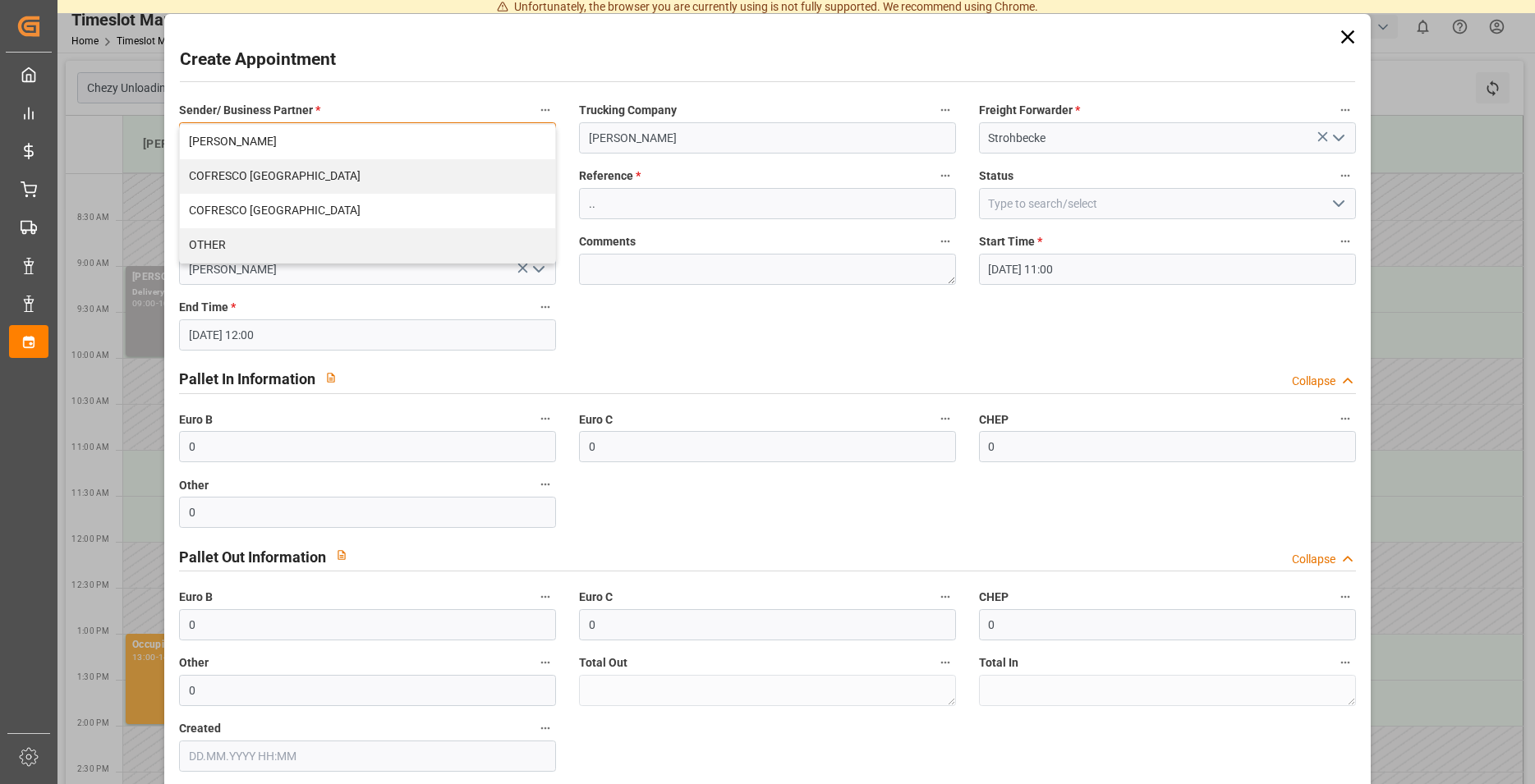
click at [300, 147] on div "[PERSON_NAME]" at bounding box center [367, 142] width 375 height 34
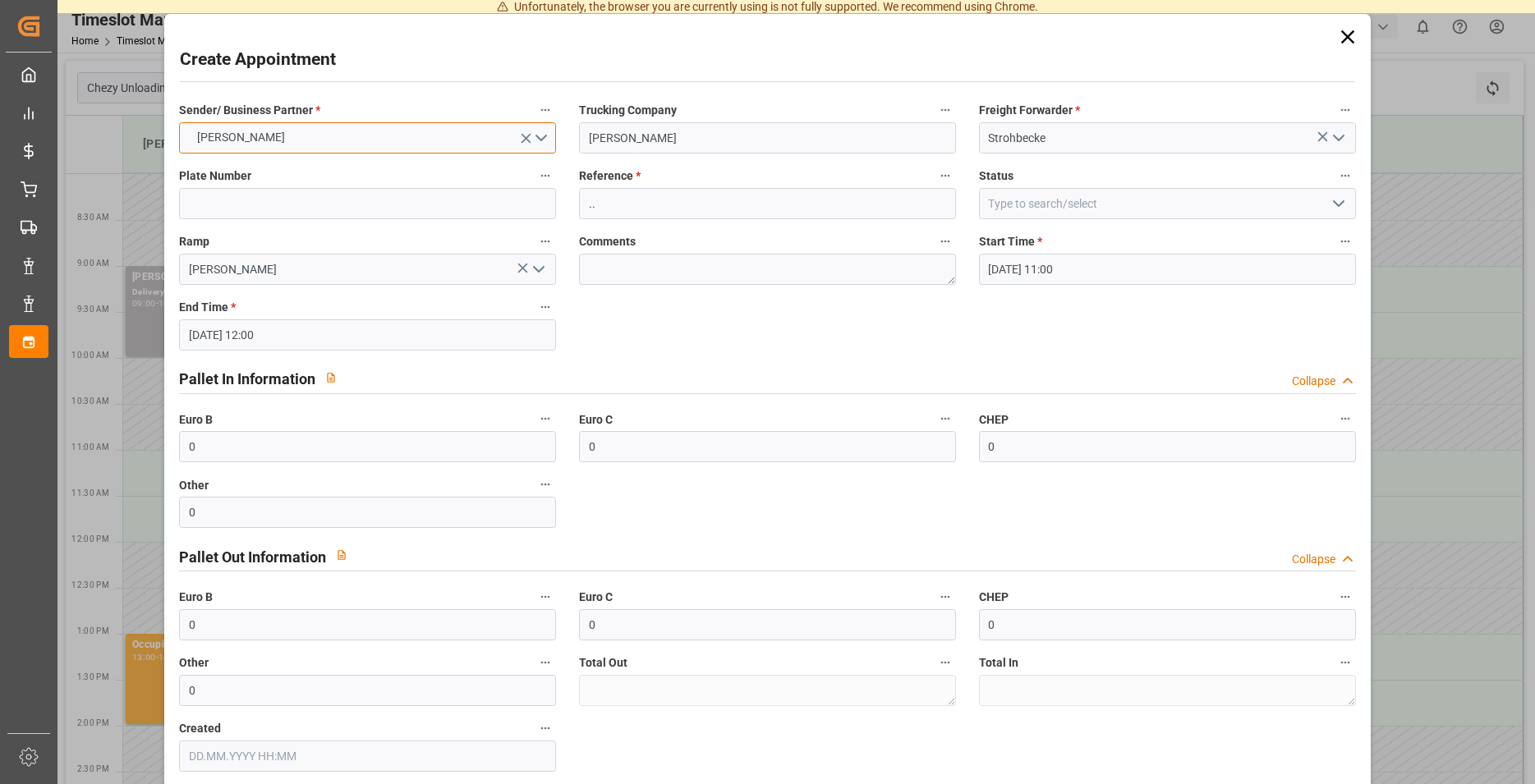
scroll to position [83, 0]
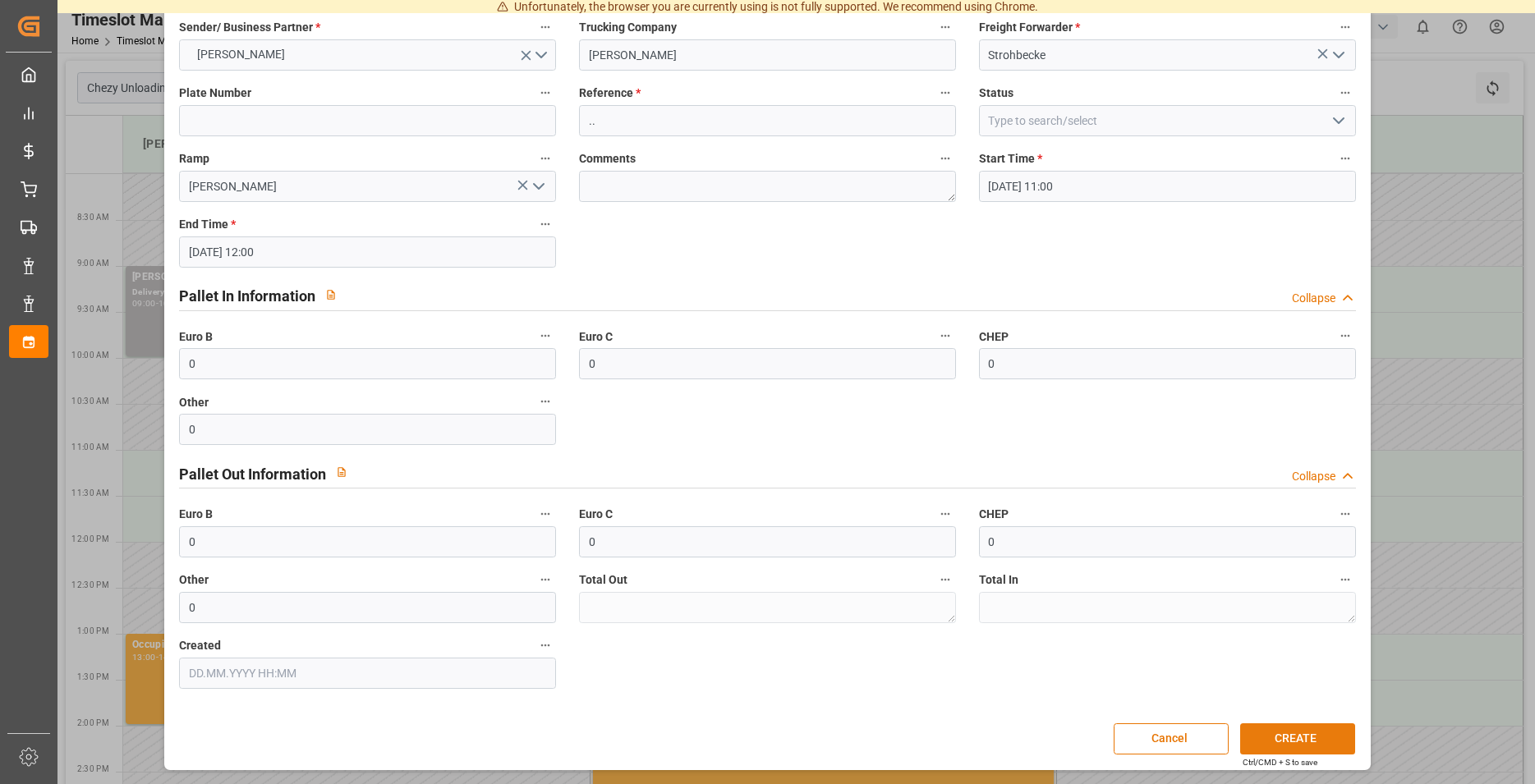
click at [1287, 730] on button "CREATE" at bounding box center [1298, 740] width 115 height 32
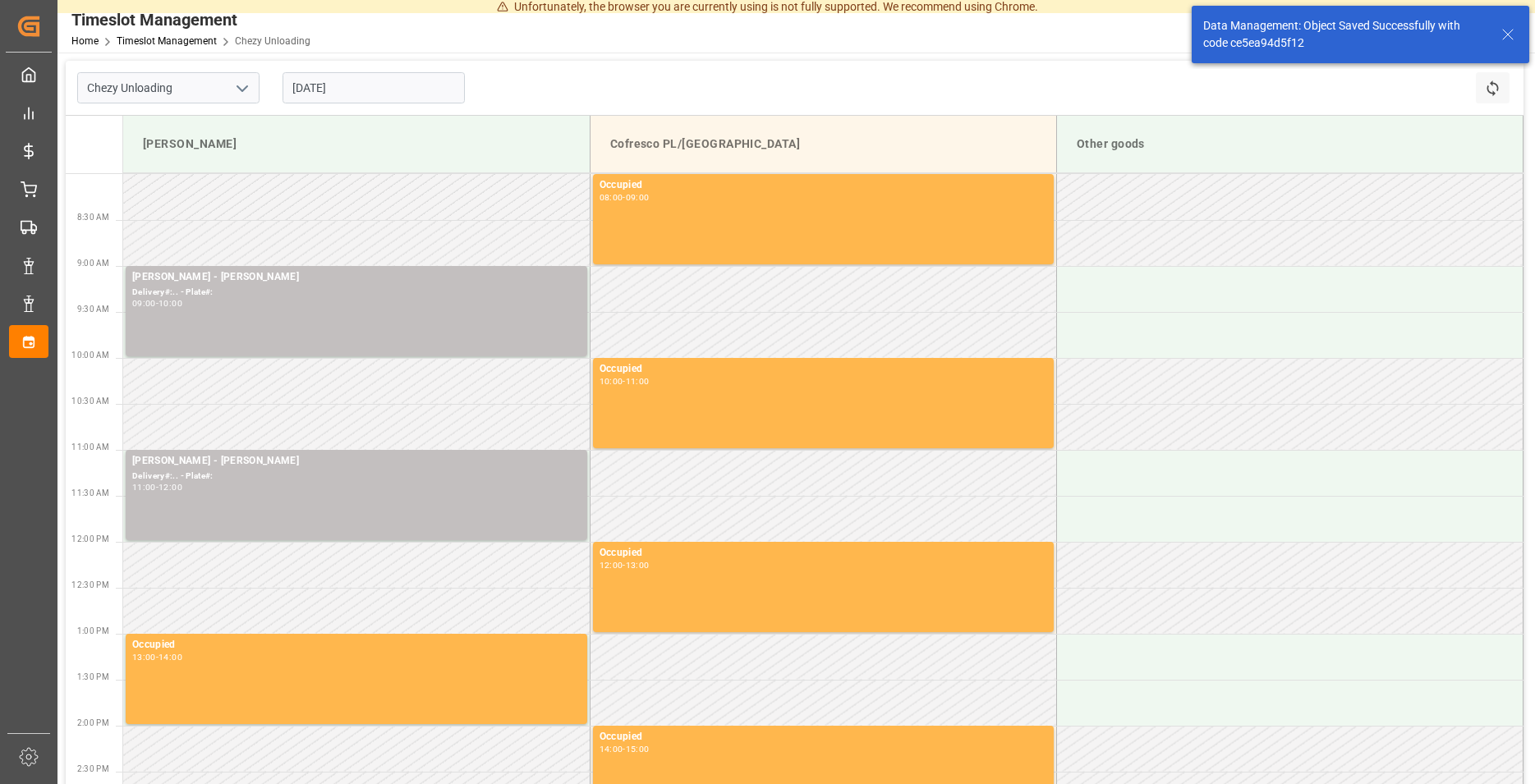
click at [1514, 33] on icon at bounding box center [1508, 34] width 20 height 20
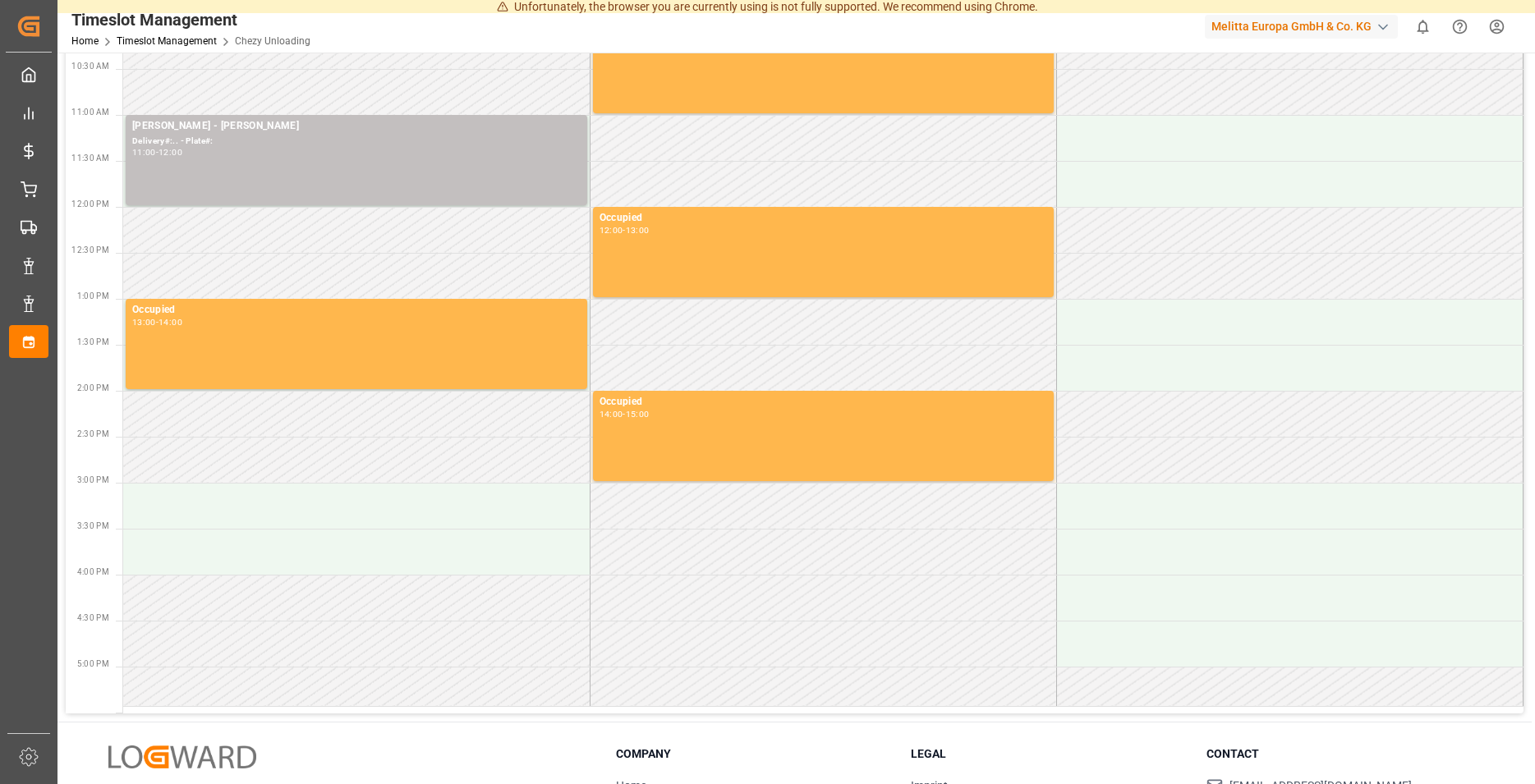
scroll to position [0, 0]
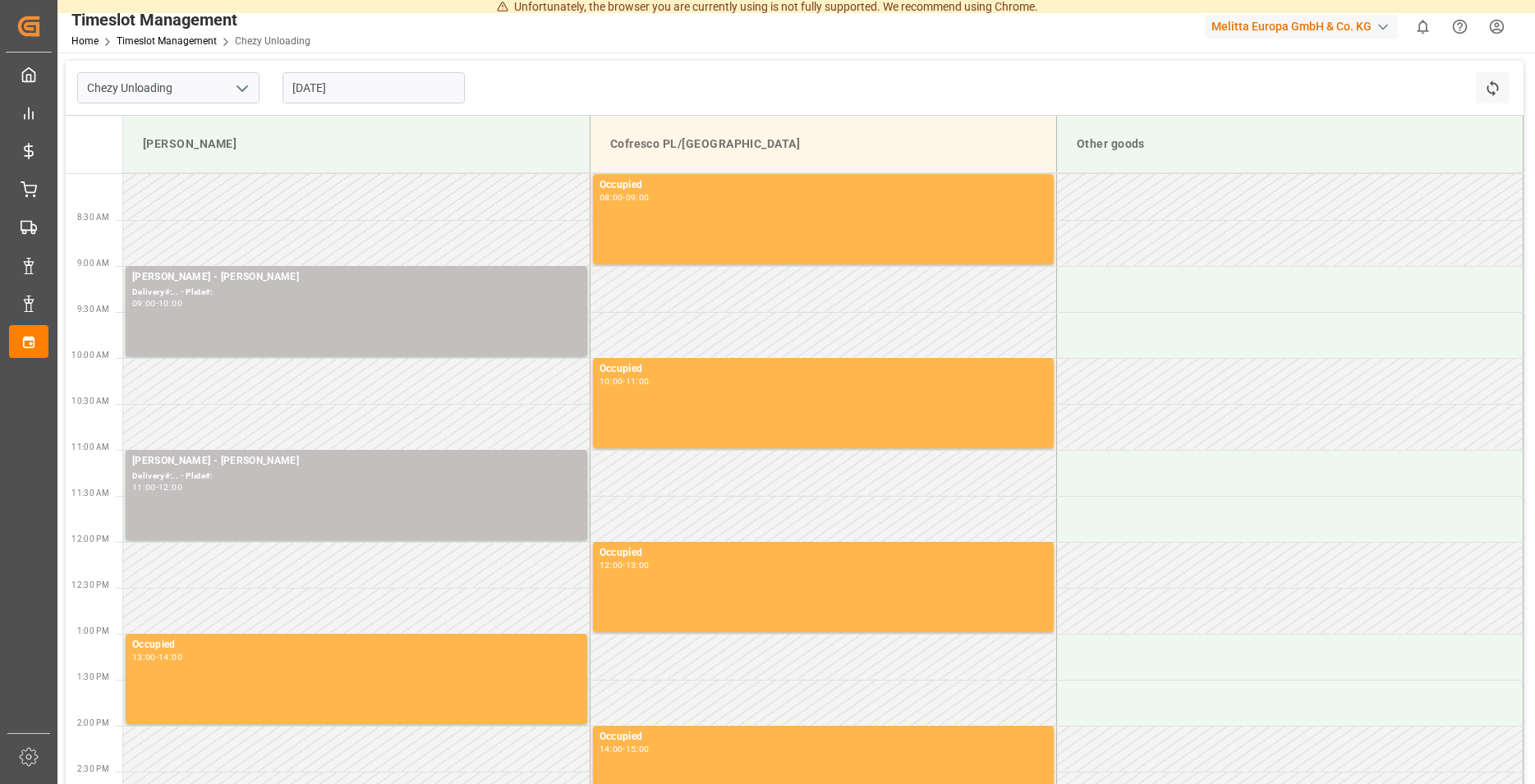
click at [399, 0] on div "Unfortunately, the browser you are currently using is not fully supported. We r…" at bounding box center [768, 392] width 1535 height 784
